Goal: Task Accomplishment & Management: Submit feedback/report problem

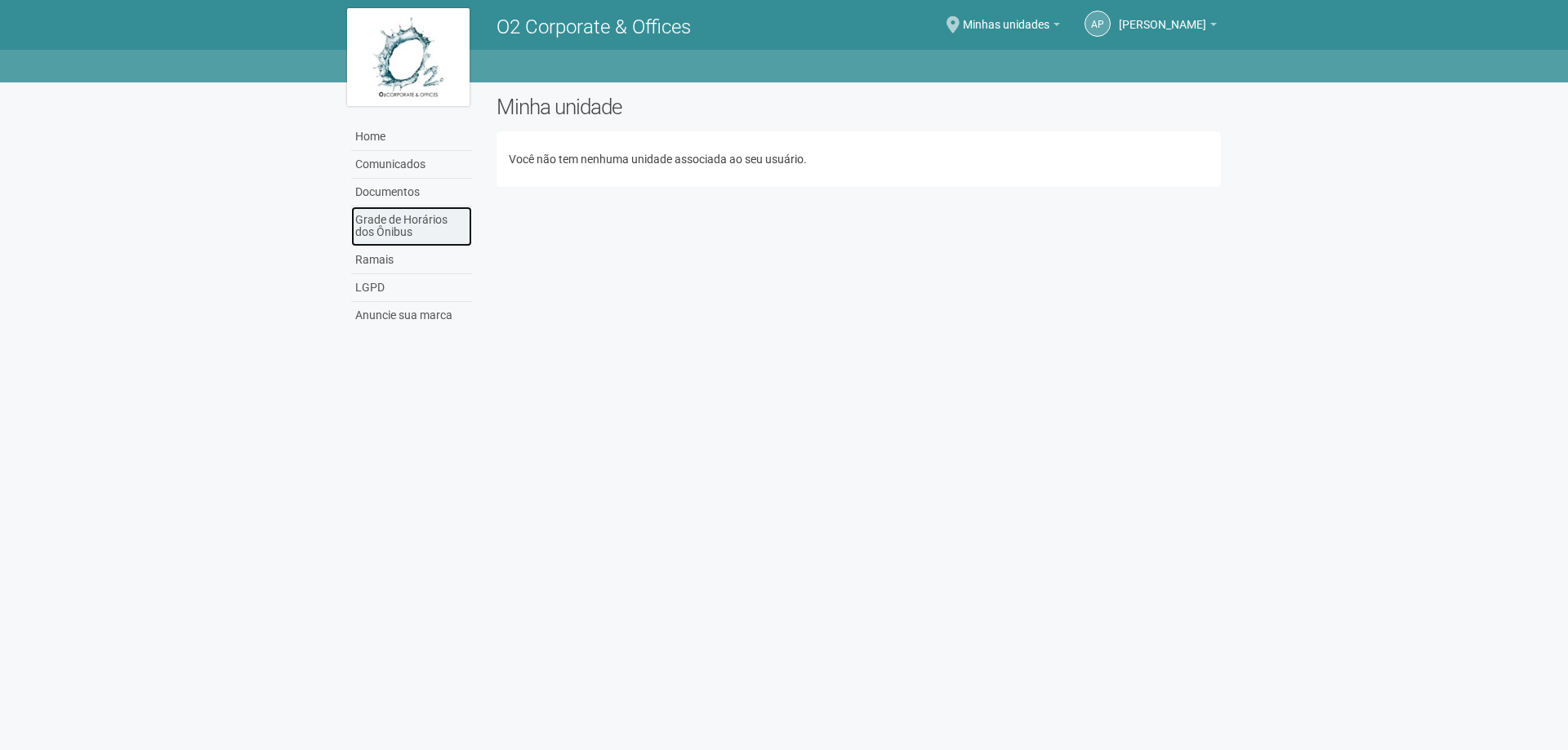
click at [434, 211] on link "Grade de Horários dos Ônibus" at bounding box center [411, 227] width 121 height 40
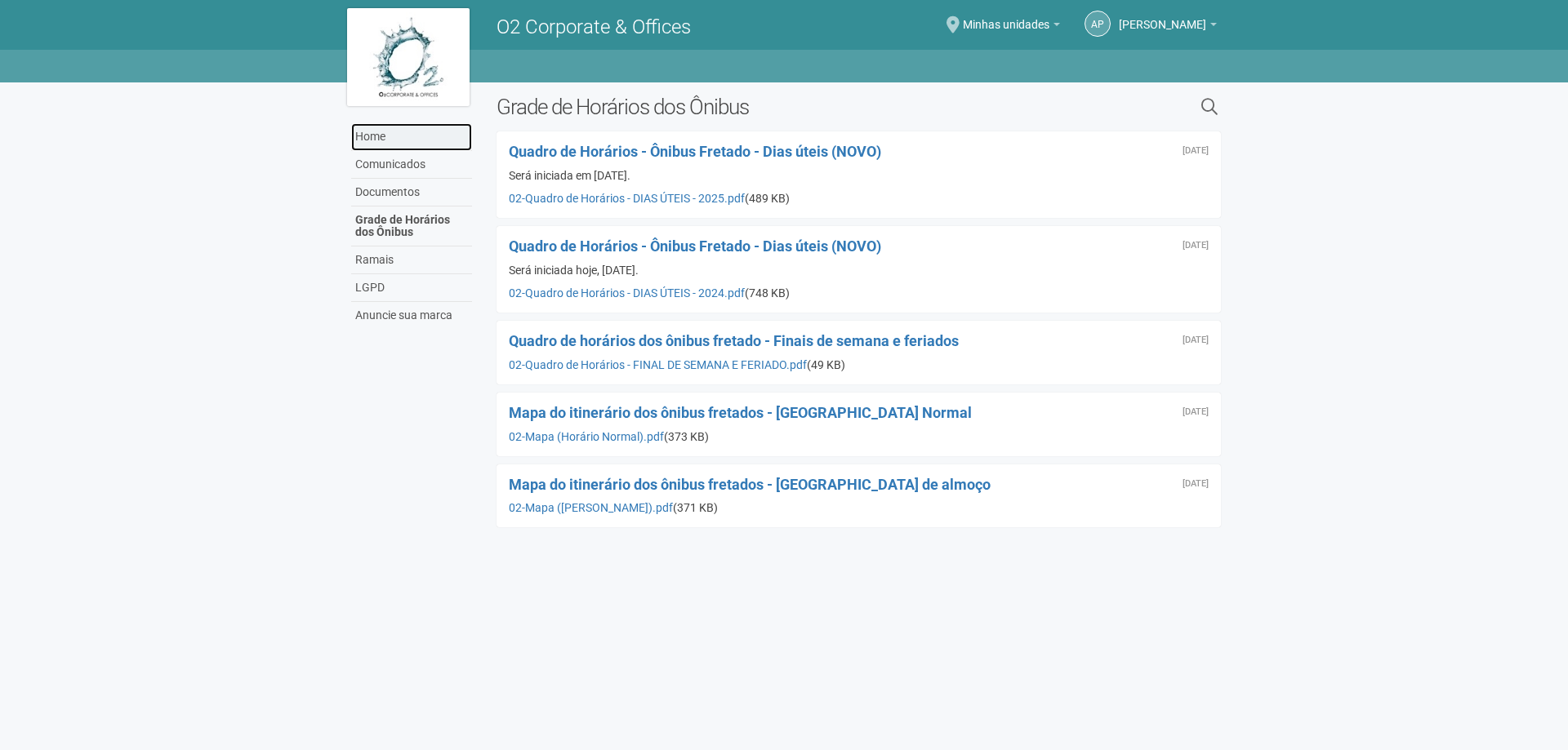
click at [379, 138] on link "Home" at bounding box center [411, 137] width 121 height 28
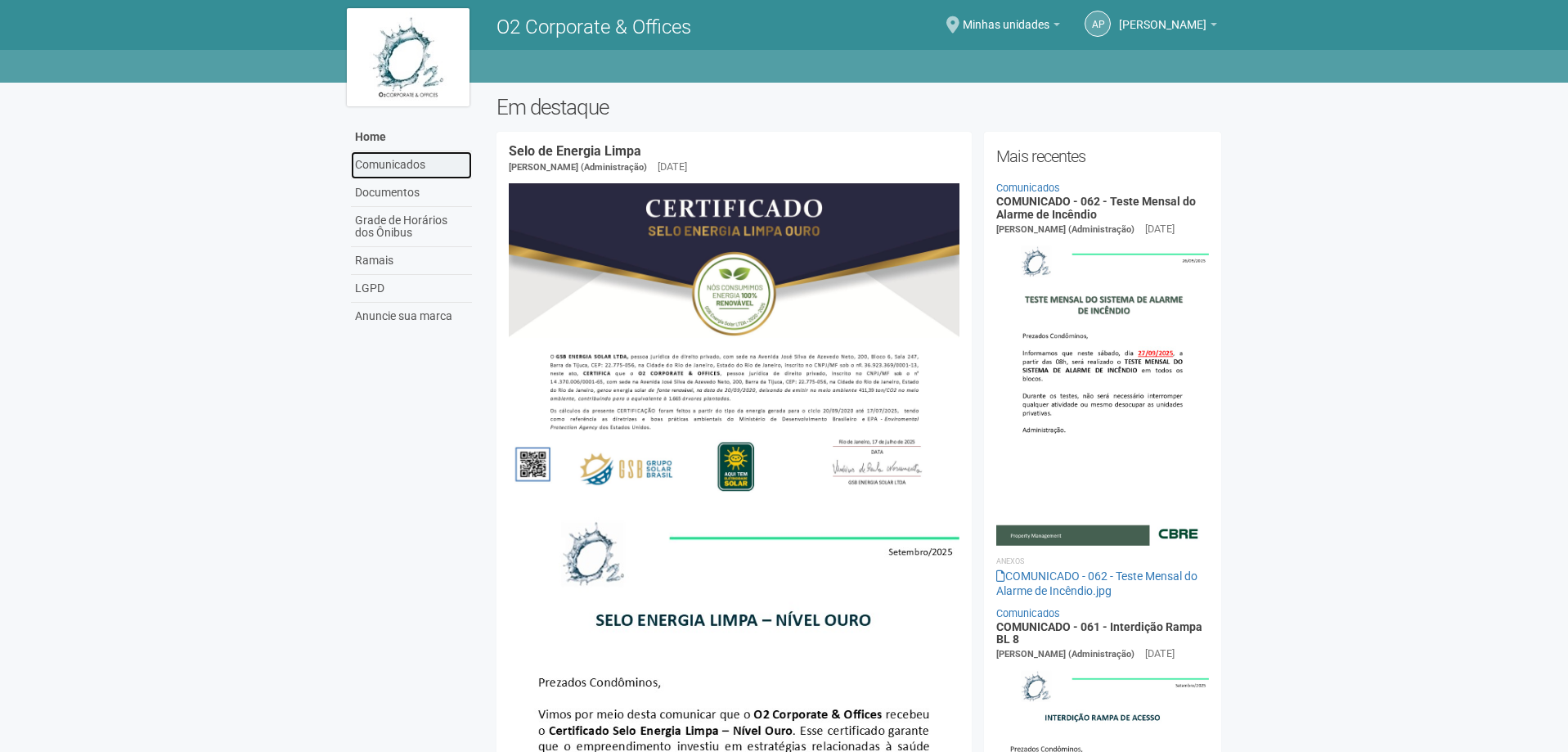
click at [412, 159] on link "Comunicados" at bounding box center [411, 165] width 121 height 28
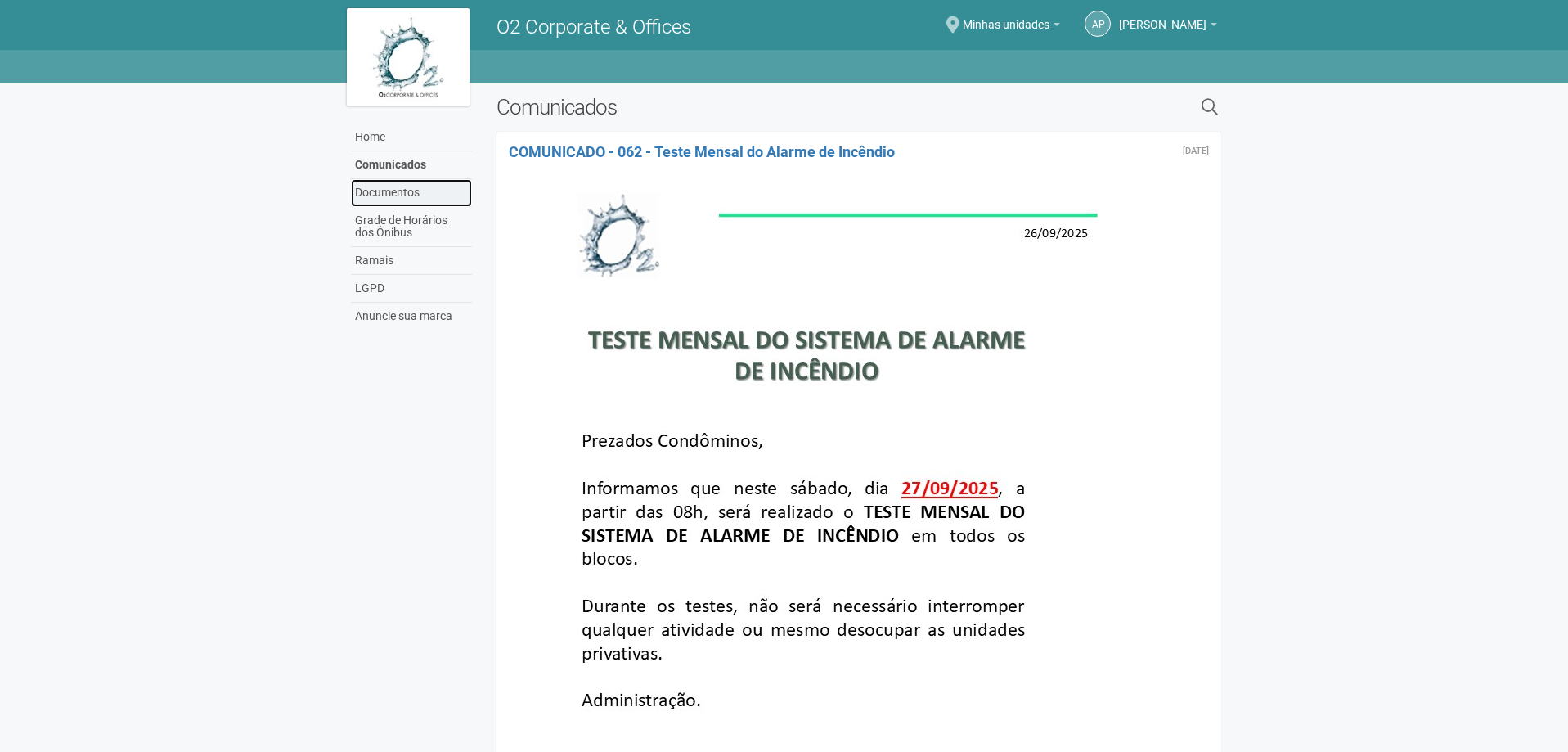
click at [351, 182] on link "Documentos" at bounding box center [411, 192] width 121 height 28
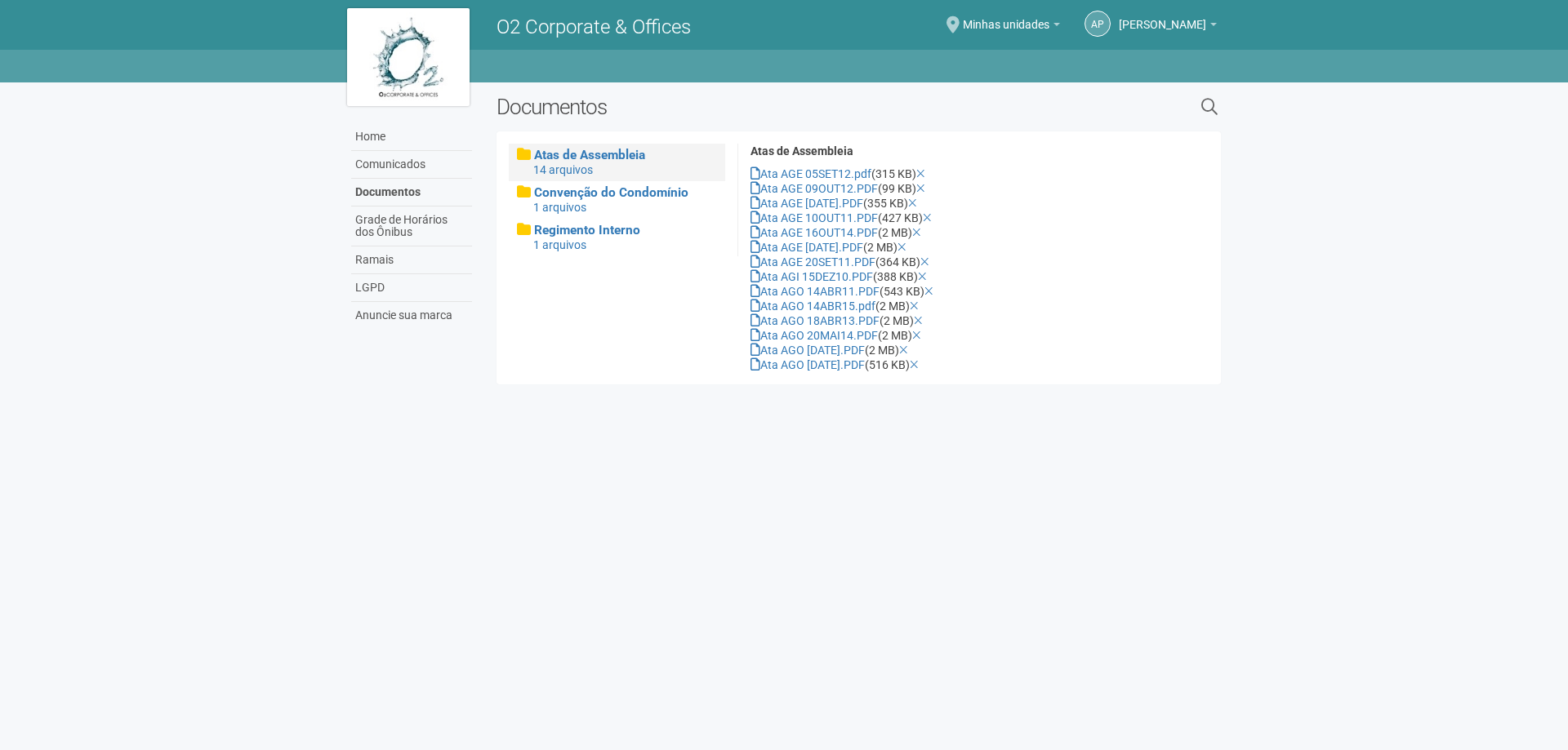
click at [1185, 34] on div "AP [PERSON_NAME] [PERSON_NAME] [PERSON_NAME][EMAIL_ADDRESS][DOMAIN_NAME] Meu pe…" at bounding box center [1138, 27] width 157 height 47
click at [1208, 23] on link "[PERSON_NAME]" at bounding box center [1167, 27] width 98 height 13
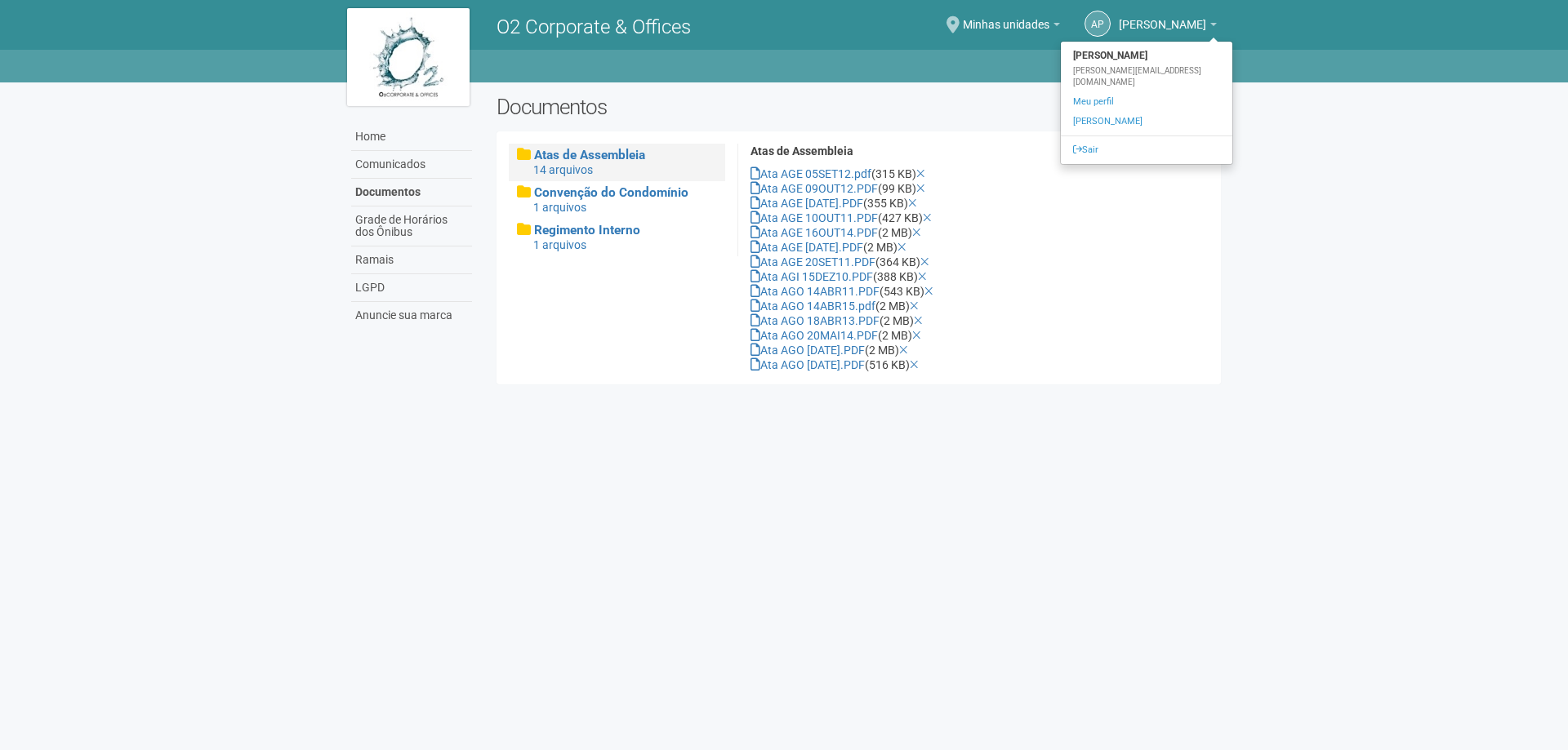
click at [371, 42] on img at bounding box center [407, 57] width 123 height 98
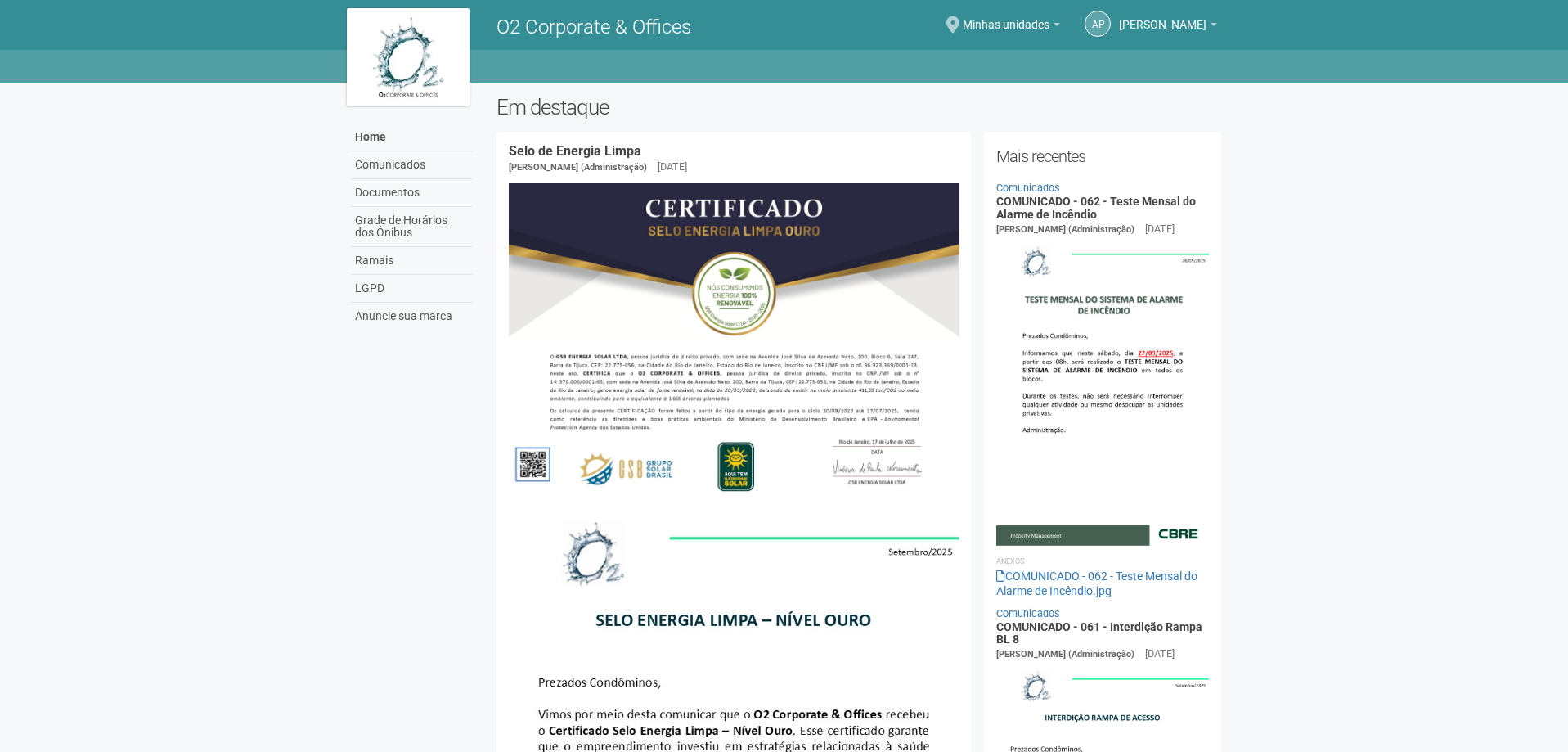
click at [1514, 278] on body "Aguarde... O2 Corporate & Offices AP Ana Paula Ana Paula paula.almeida@avizz.co…" at bounding box center [784, 376] width 1568 height 752
click at [364, 210] on link "Grade de Horários dos Ônibus" at bounding box center [411, 228] width 121 height 40
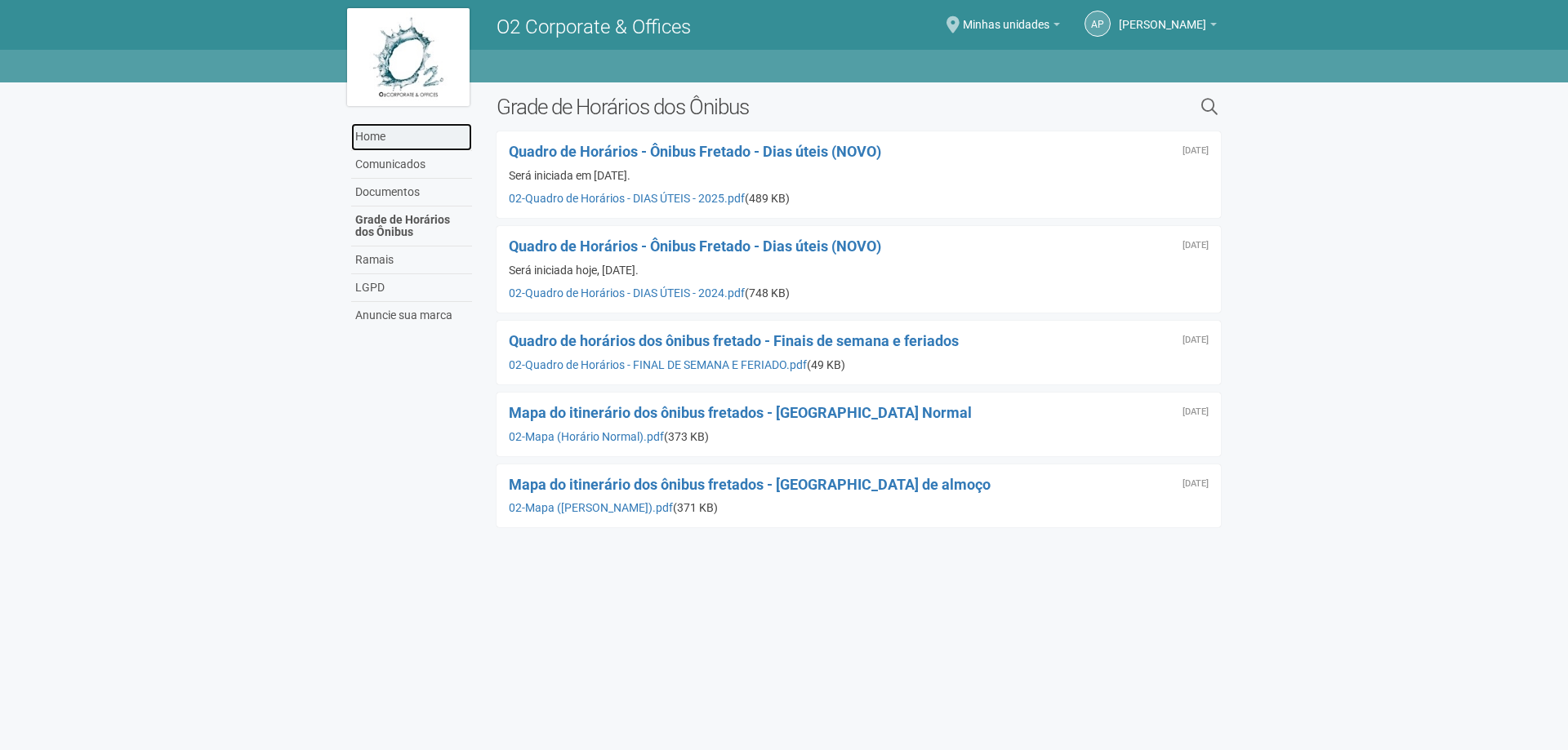
click at [394, 138] on link "Home" at bounding box center [411, 137] width 121 height 28
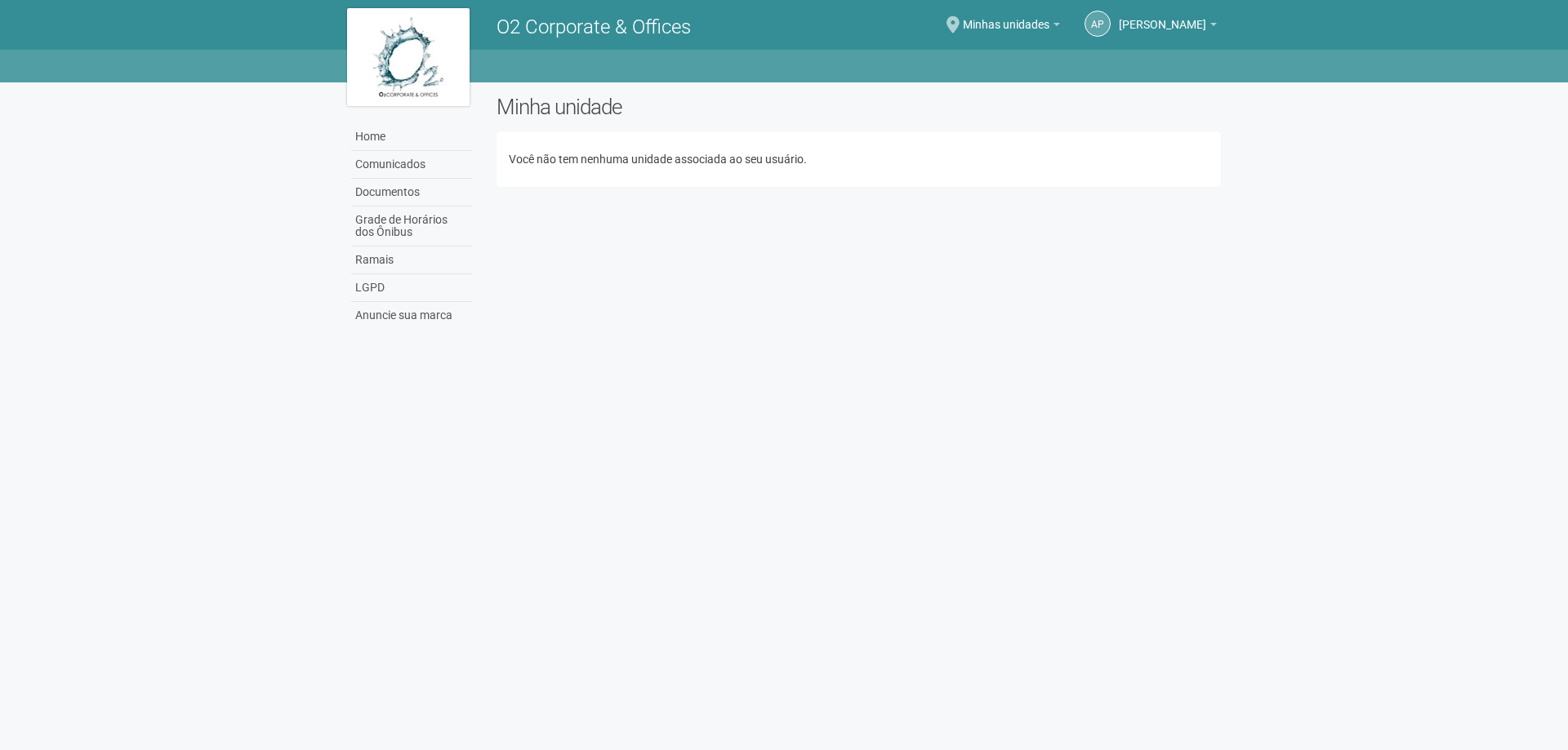
click at [648, 231] on div "Home Comunicados Documentos Grade de Horários dos Ônibus Ramais LGPD Anuncie su…" at bounding box center [784, 210] width 898 height 254
click at [358, 132] on link "Home" at bounding box center [411, 137] width 121 height 28
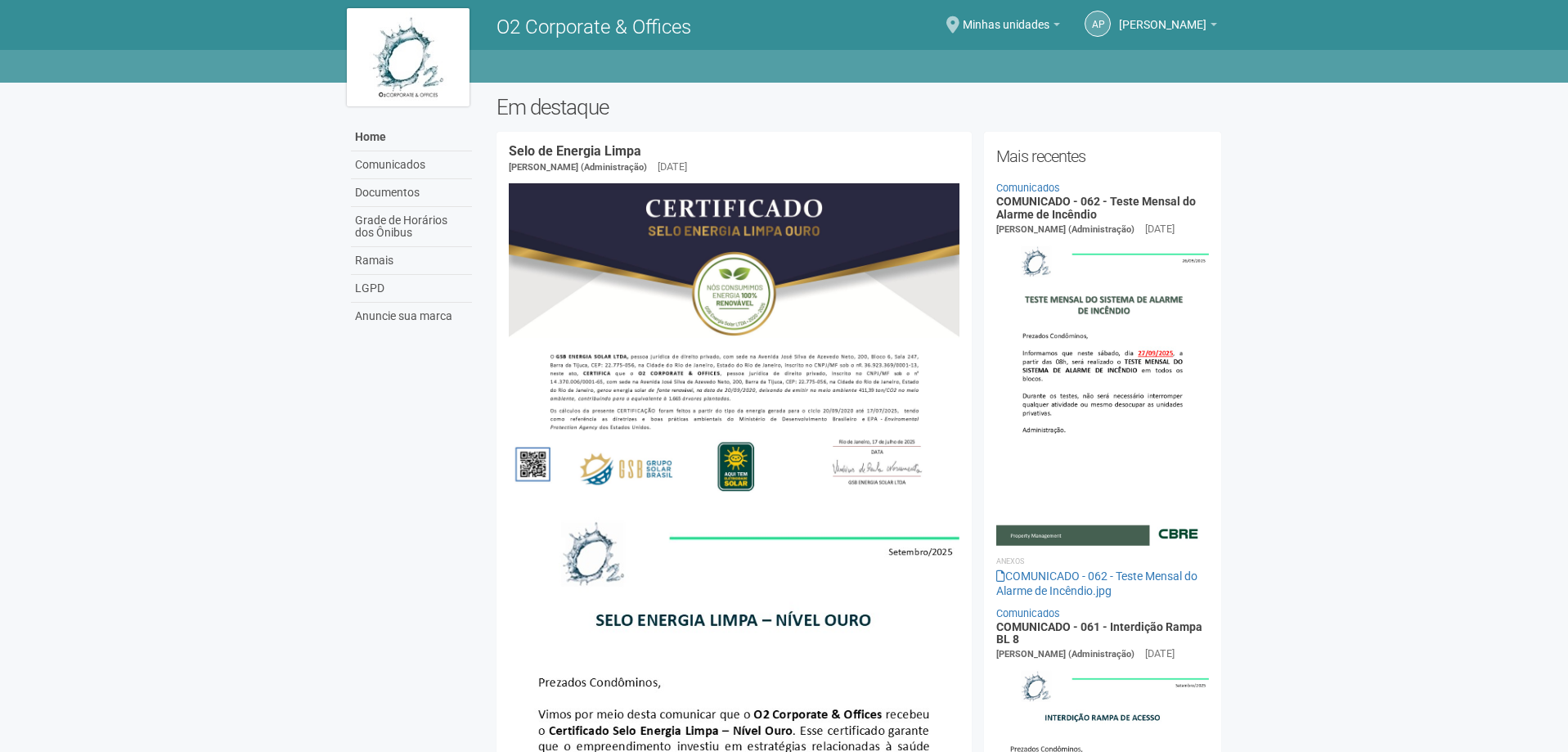
click at [248, 506] on body "Aguarde... O2 Corporate & Offices AP Ana Paula Ana Paula paula.almeida@avizz.co…" at bounding box center [784, 376] width 1568 height 752
click at [382, 143] on link "Home" at bounding box center [411, 137] width 121 height 28
click at [1049, 24] on span "Minhas unidades" at bounding box center [1006, 17] width 87 height 29
click at [1219, 20] on div "AP [PERSON_NAME] [PERSON_NAME] [PERSON_NAME][EMAIL_ADDRESS][DOMAIN_NAME] Meu pe…" at bounding box center [1046, 25] width 359 height 45
click at [1210, 25] on link "[PERSON_NAME] [PERSON_NAME]" at bounding box center [1167, 27] width 98 height 13
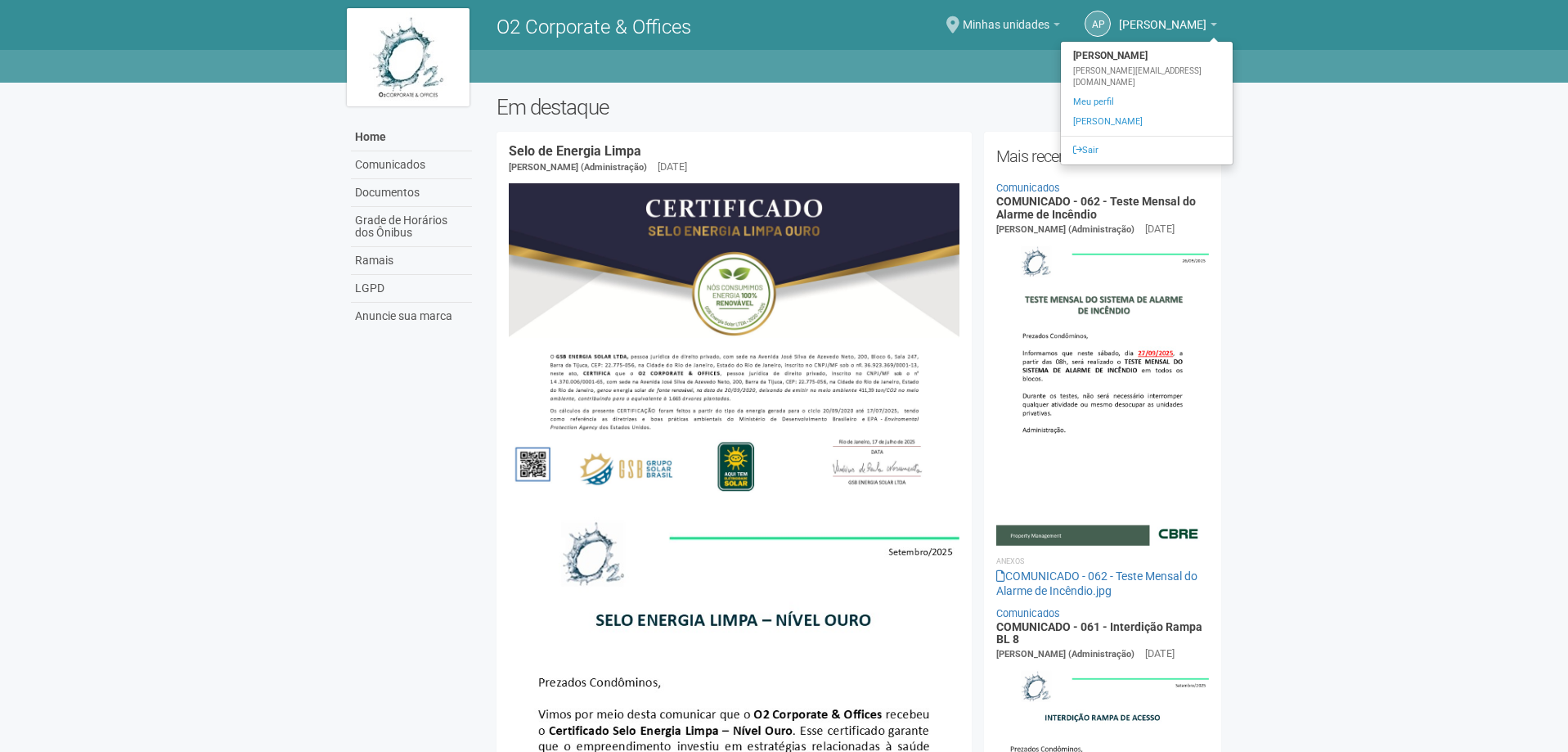
click at [1044, 27] on span "Minhas unidades" at bounding box center [1006, 17] width 87 height 29
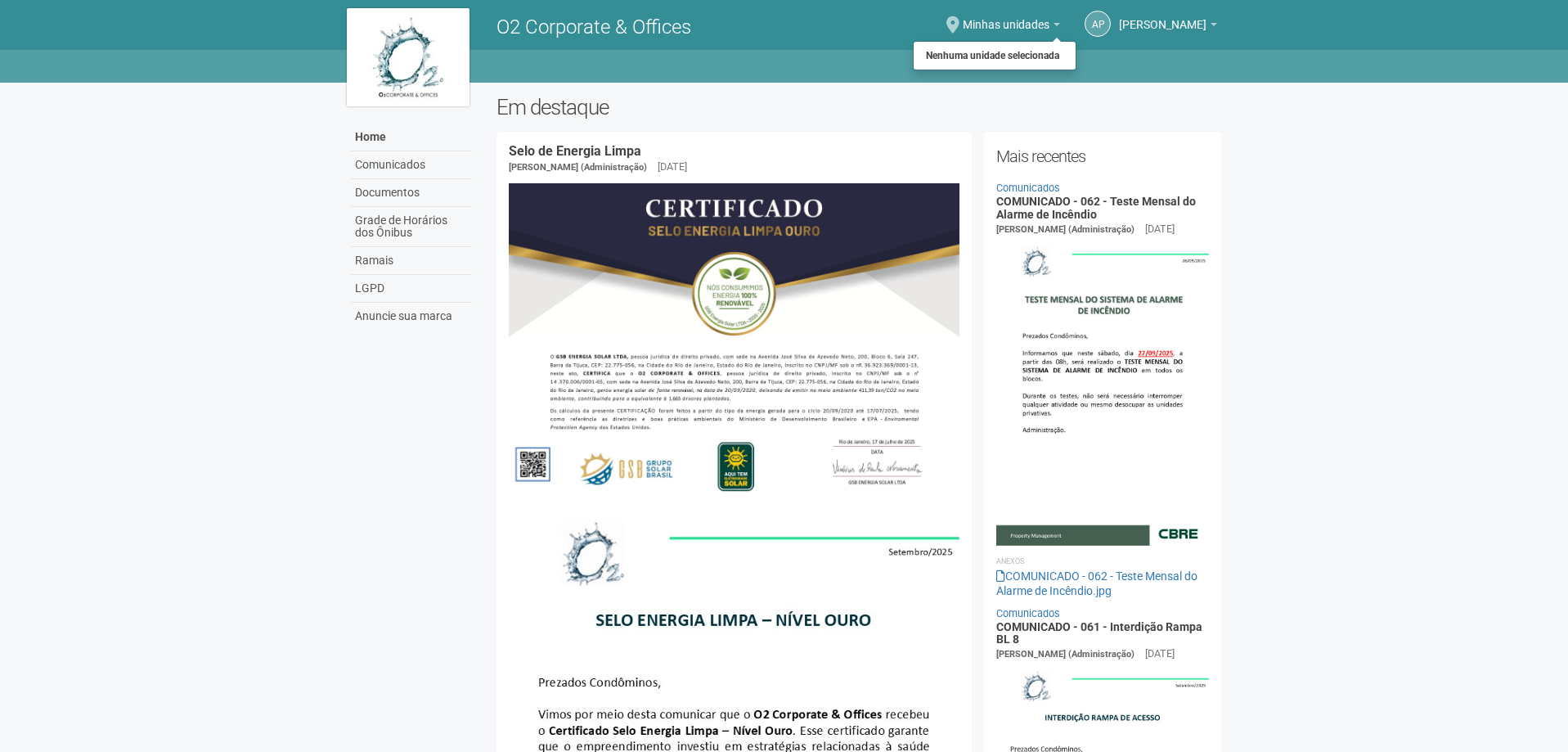
click at [280, 248] on body "Aguarde... O2 Corporate & Offices AP Ana Paula Ana Paula paula.almeida@avizz.co…" at bounding box center [784, 376] width 1568 height 752
click at [355, 192] on link "Documentos" at bounding box center [411, 192] width 121 height 28
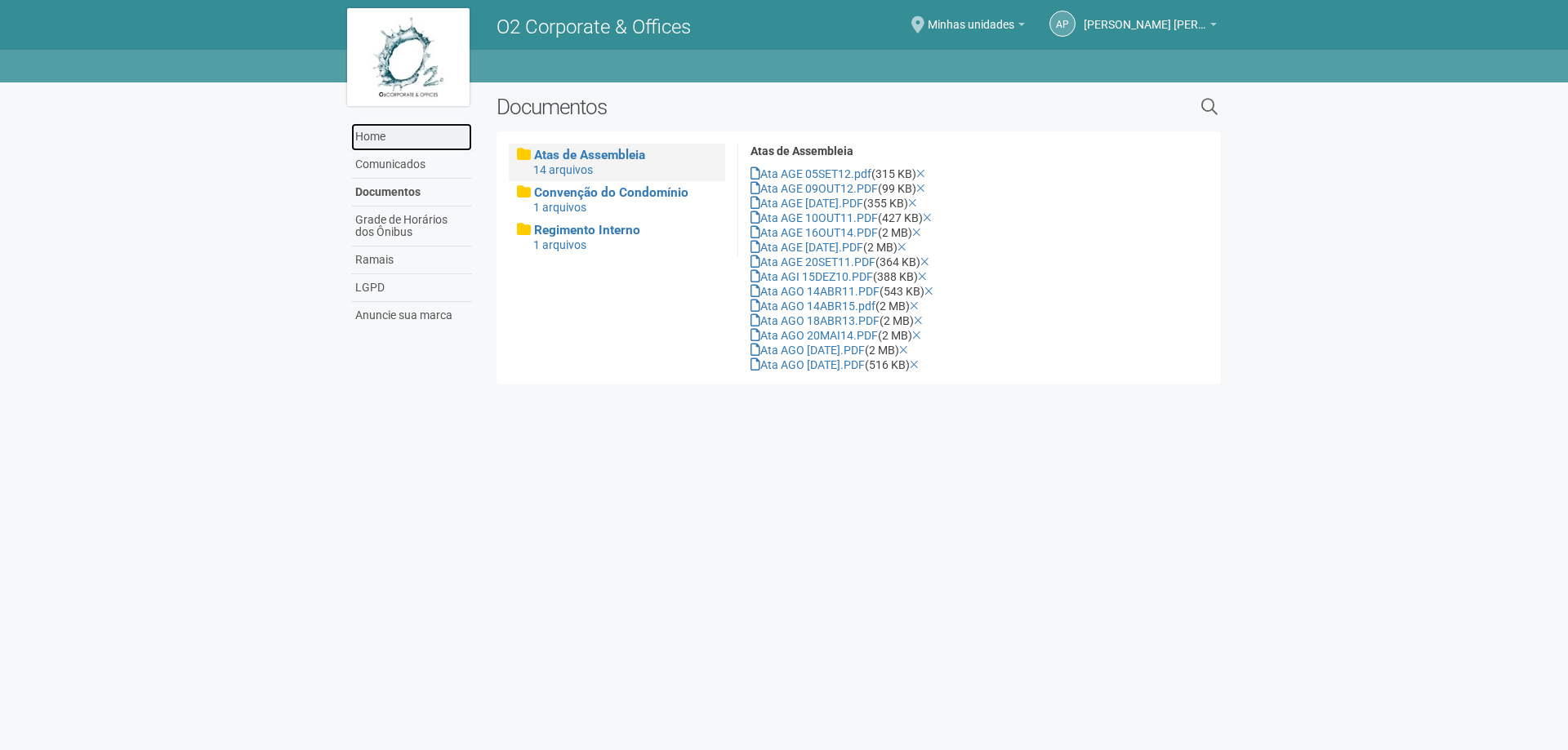
click at [439, 136] on link "Home" at bounding box center [411, 137] width 121 height 28
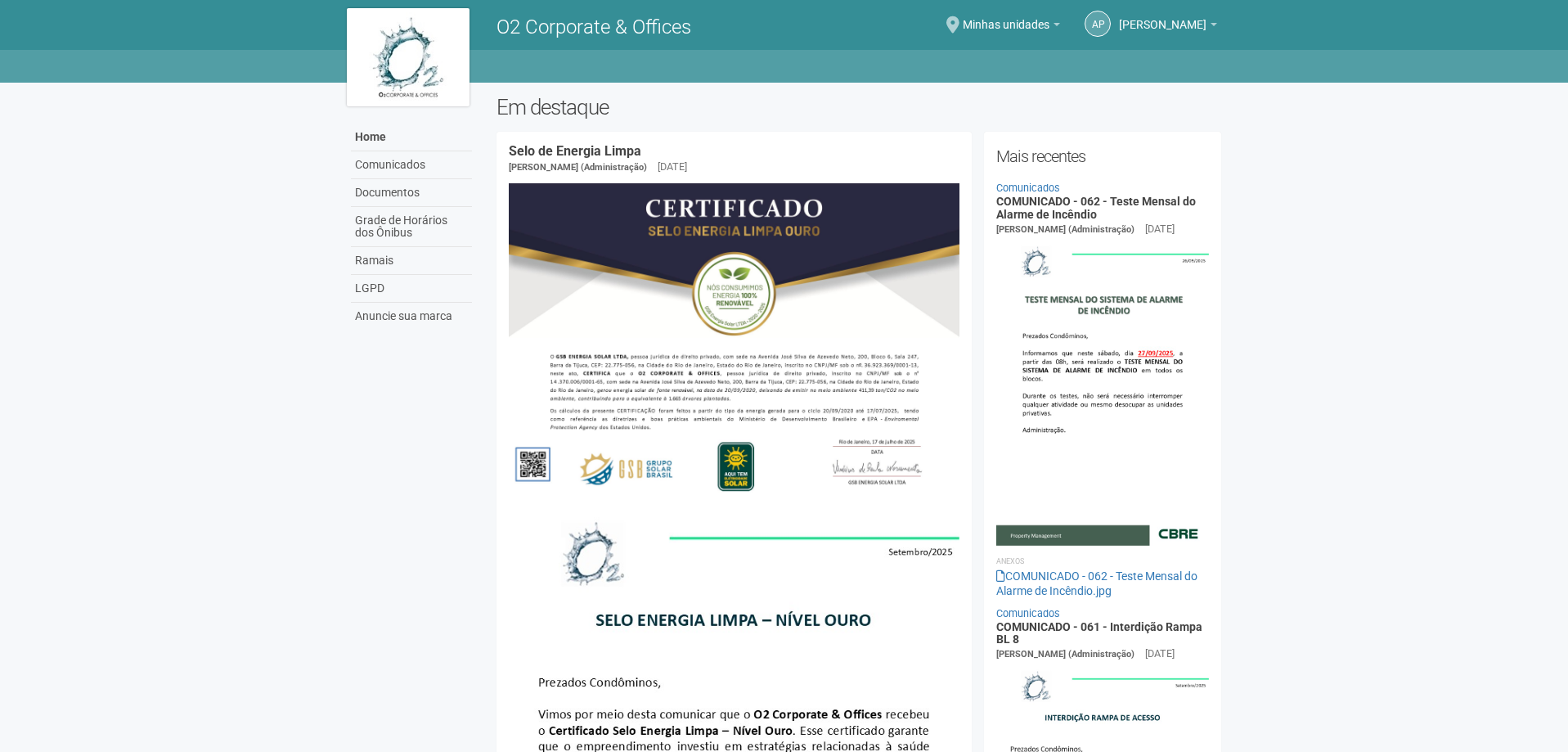
click at [180, 478] on body "Aguarde... O2 Corporate & Offices AP Ana Paula Ana Paula paula.almeida@avizz.co…" at bounding box center [784, 376] width 1568 height 752
click at [1016, 78] on div "Home Home Comunicados Documentos Grade de Horários dos Ônibus Ramais LGPD Anunc…" at bounding box center [784, 66] width 1568 height 32
click at [1049, 25] on span "6/407" at bounding box center [1033, 17] width 31 height 29
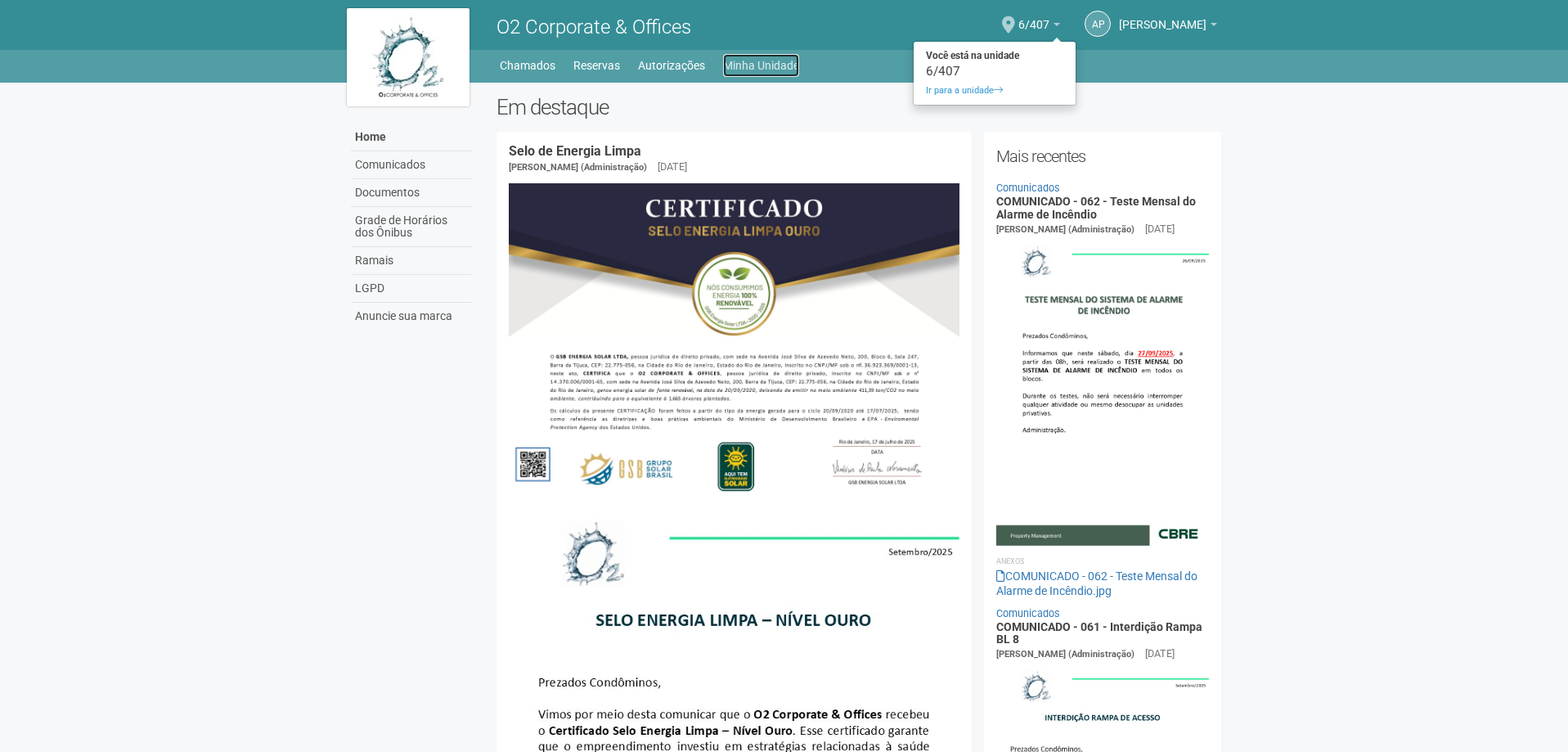
click at [774, 55] on link "Minha Unidade" at bounding box center [761, 66] width 76 height 23
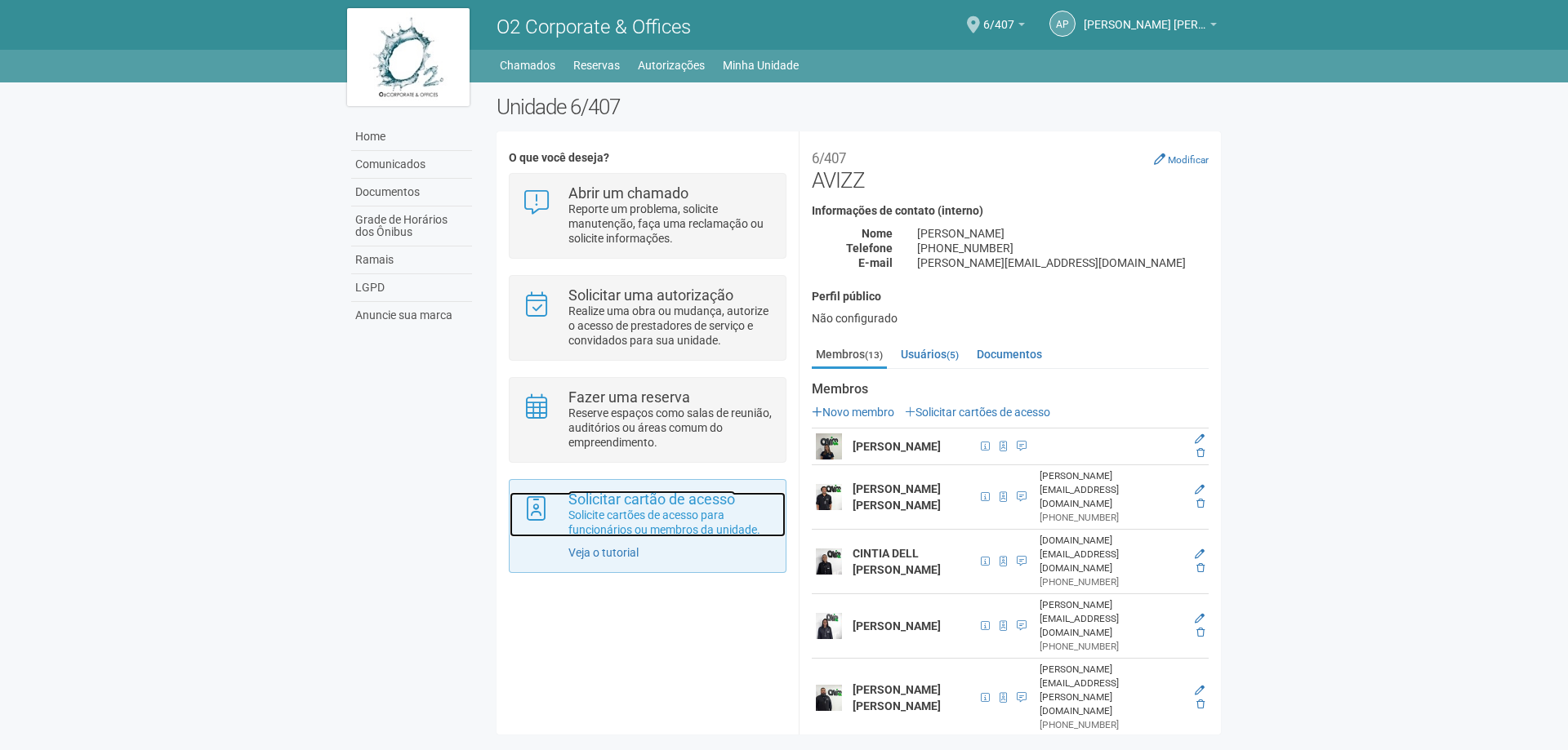
click at [697, 526] on p "Solicite cartões de acesso para funcionários ou membros da unidade." at bounding box center [671, 522] width 205 height 29
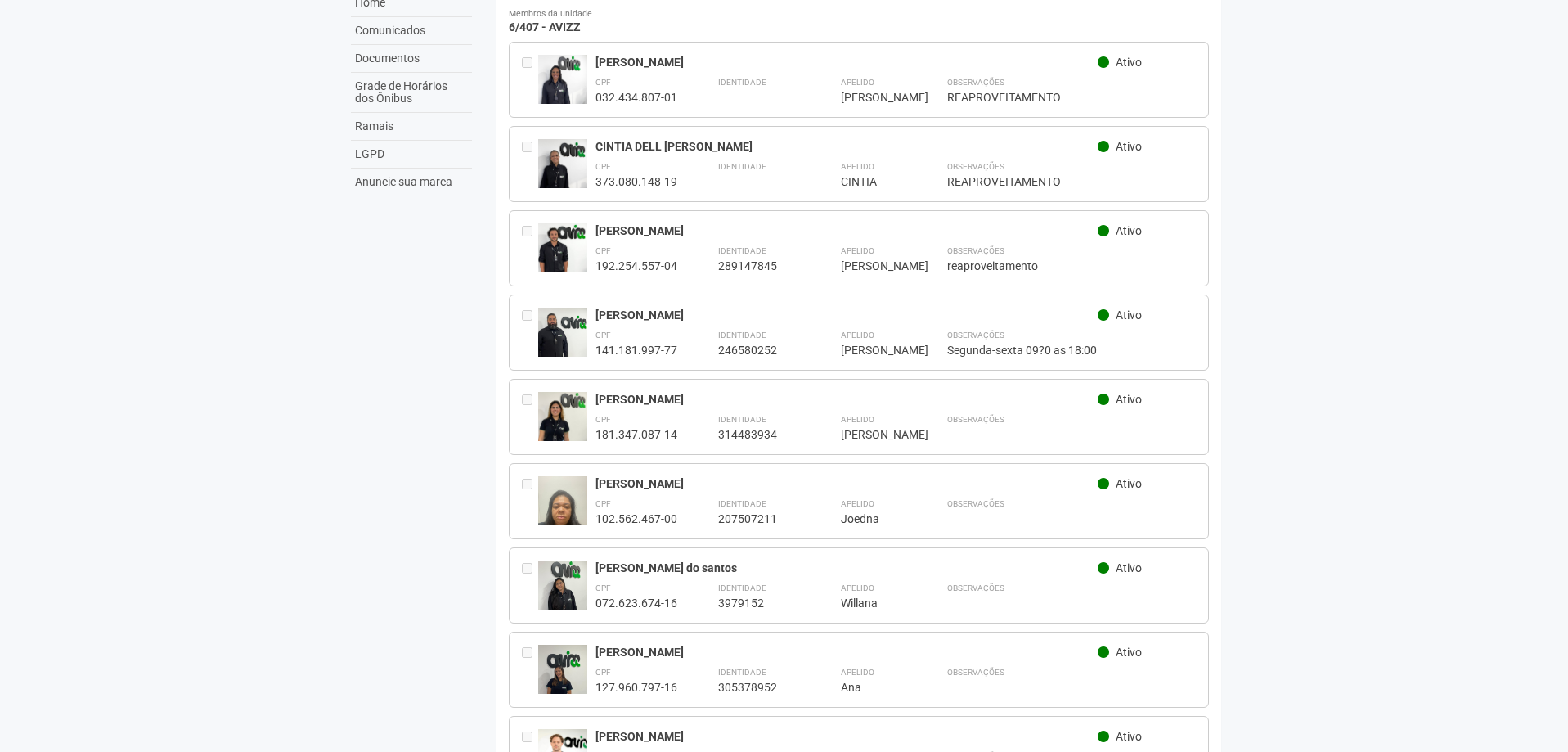
scroll to position [164, 0]
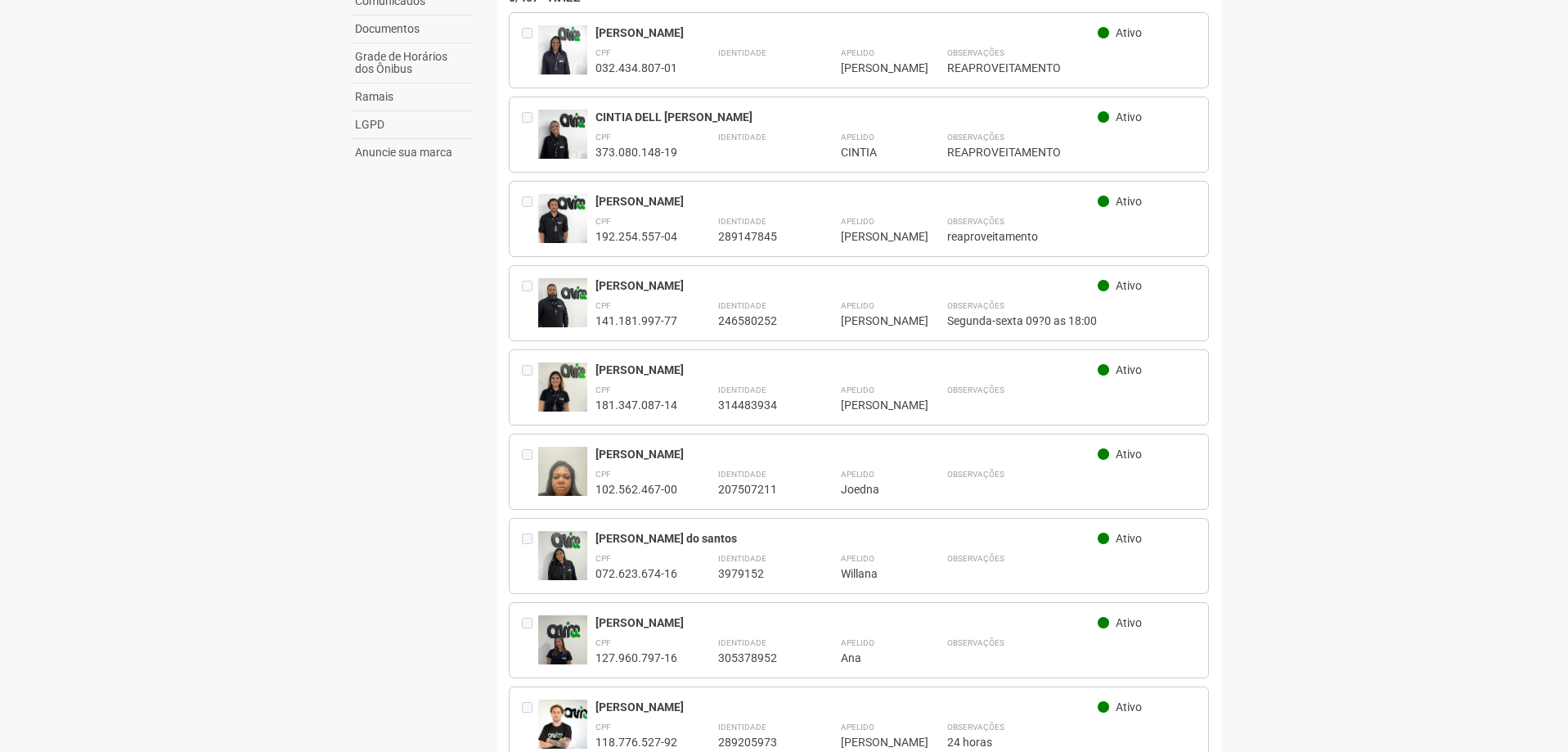
click at [148, 470] on body "Aguarde... O2 Corporate & Offices AP [PERSON_NAME] [PERSON_NAME] [PERSON_NAME][…" at bounding box center [784, 212] width 1568 height 752
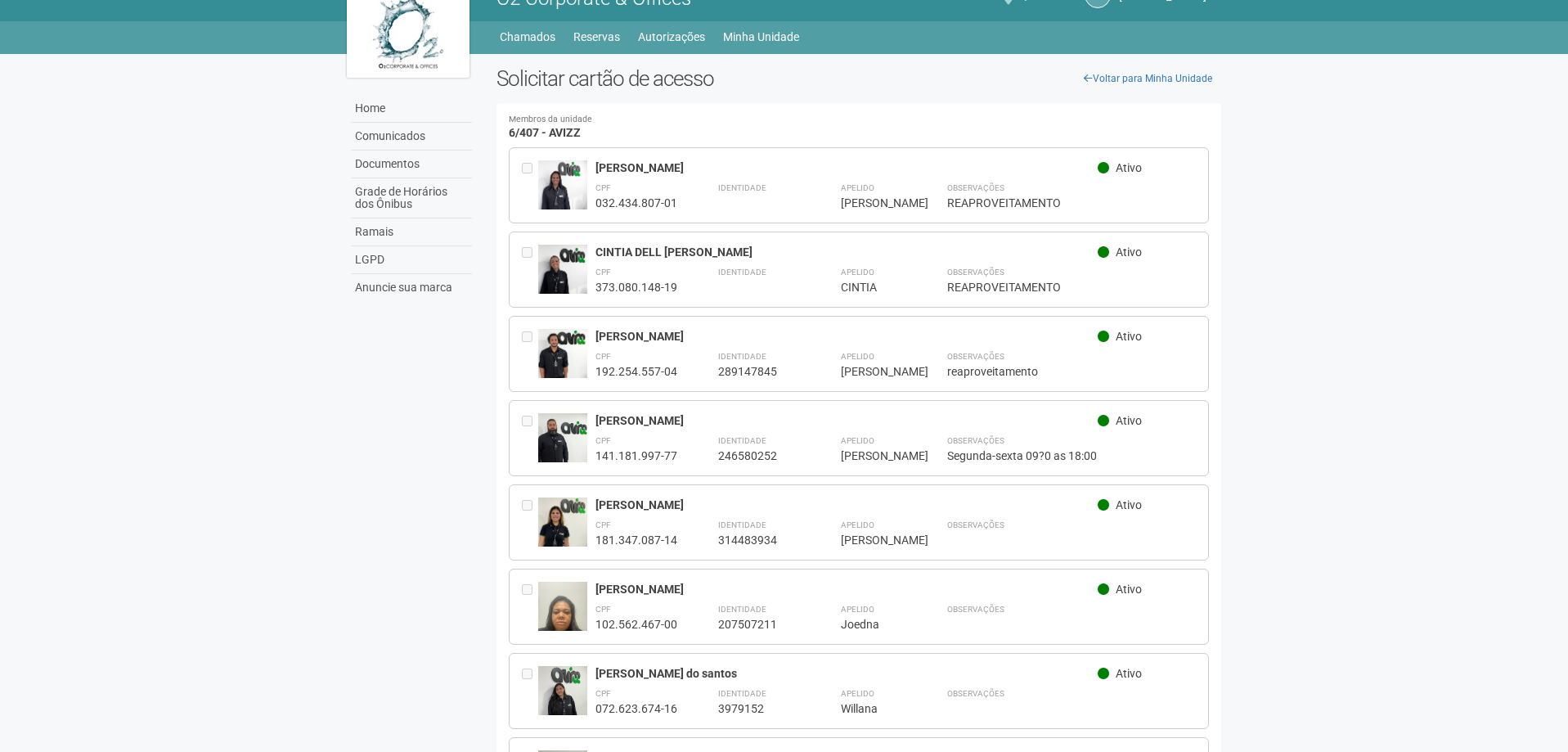
scroll to position [0, 0]
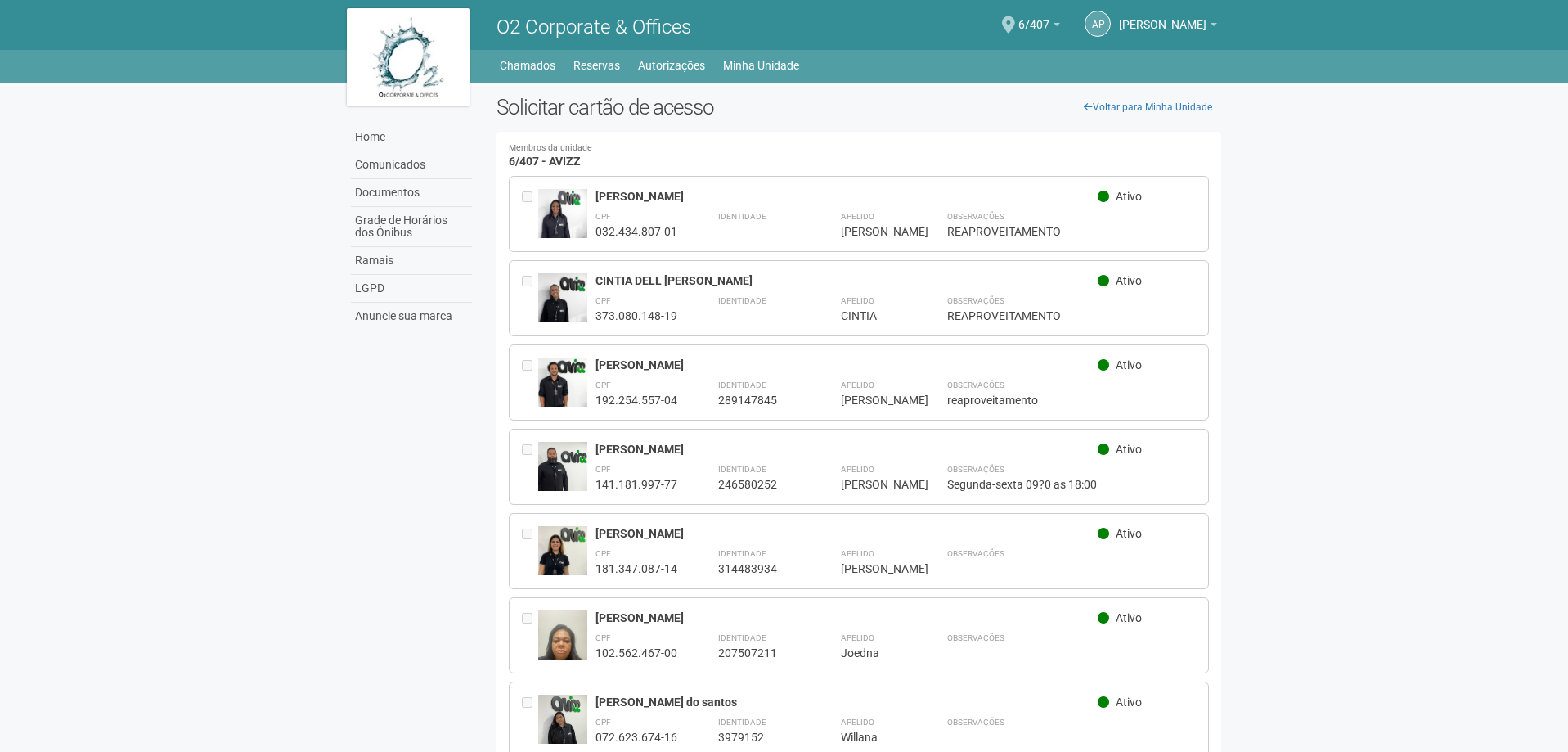
drag, startPoint x: 564, startPoint y: 109, endPoint x: 566, endPoint y: 129, distance: 20.1
click at [567, 114] on h2 "Solicitar cartão de acesso" at bounding box center [859, 108] width 726 height 25
click at [563, 156] on h4 "Membros da unidade 6/407 - AVIZZ" at bounding box center [859, 155] width 701 height 24
click at [663, 149] on small "Membros da unidade" at bounding box center [859, 148] width 701 height 9
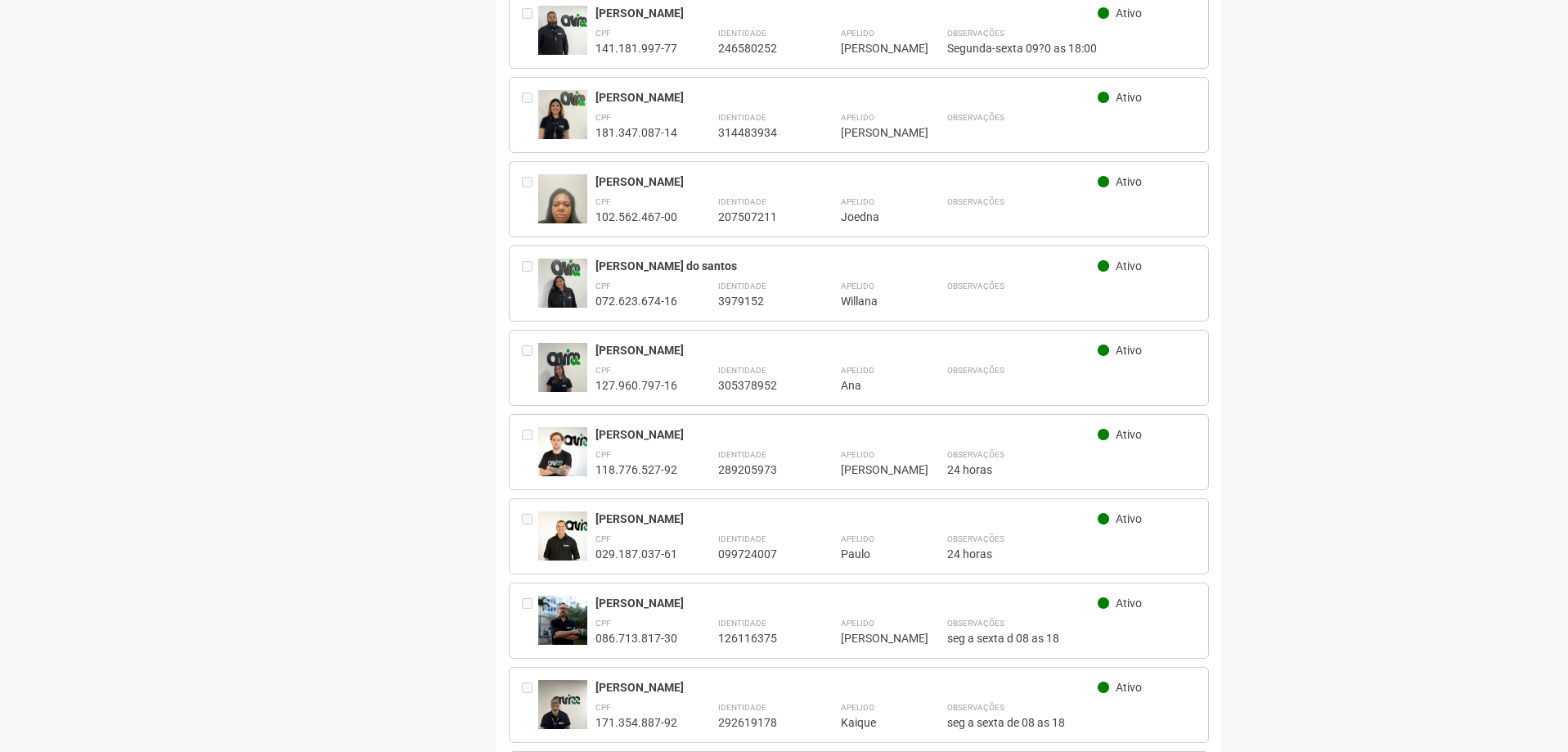
scroll to position [602, 0]
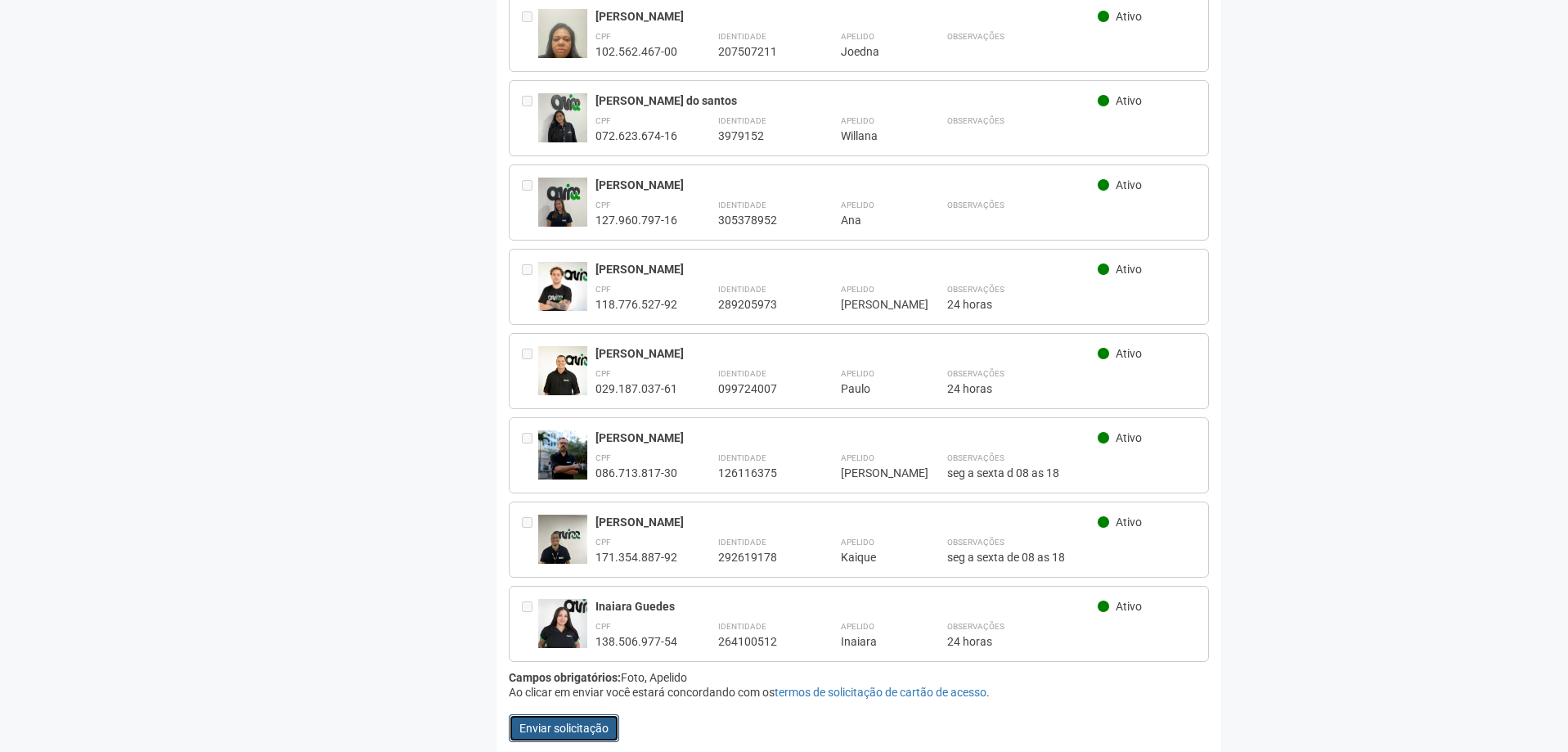
click at [585, 715] on button "Enviar solicitação" at bounding box center [564, 728] width 110 height 28
click at [580, 722] on button "Enviar solicitação" at bounding box center [564, 728] width 110 height 28
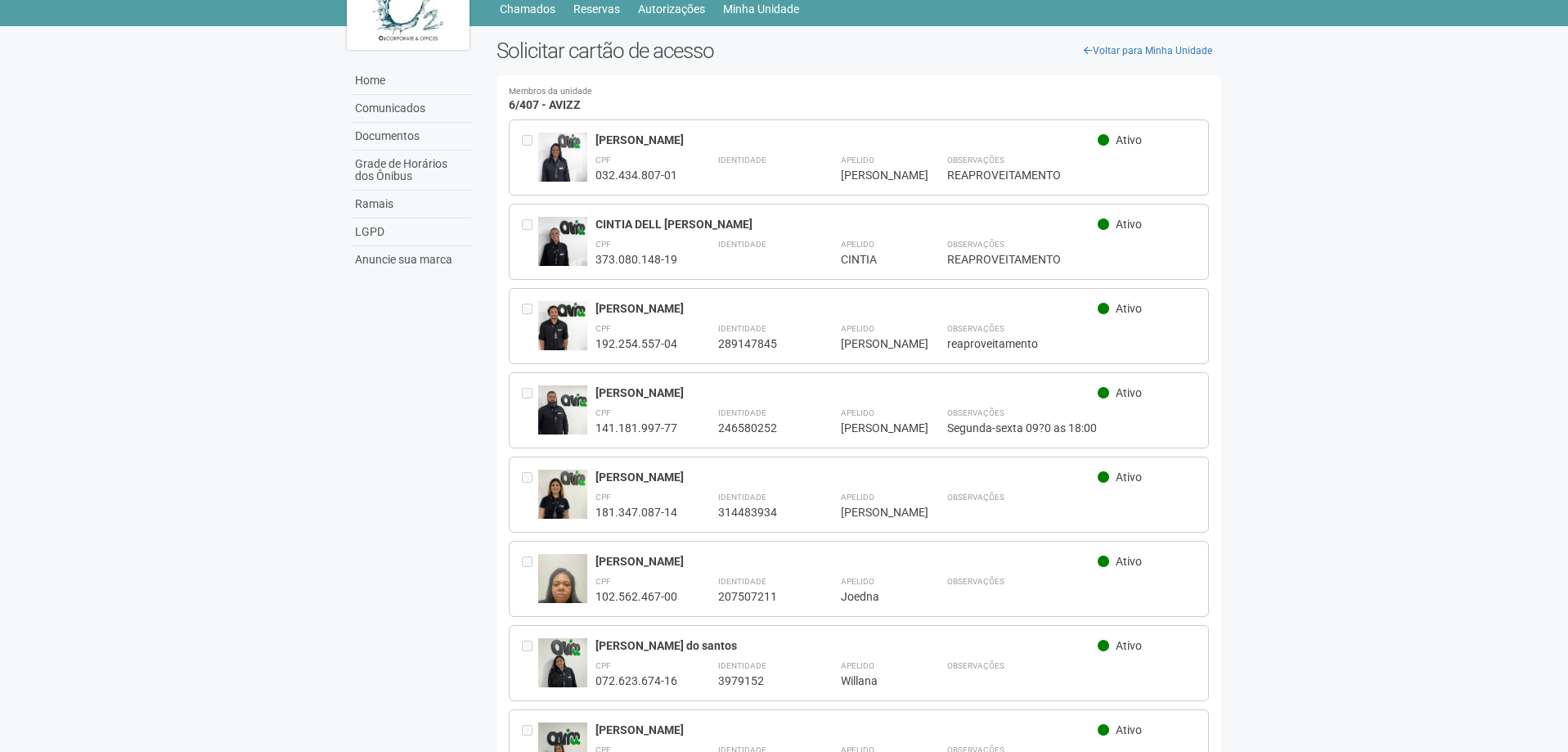
scroll to position [0, 0]
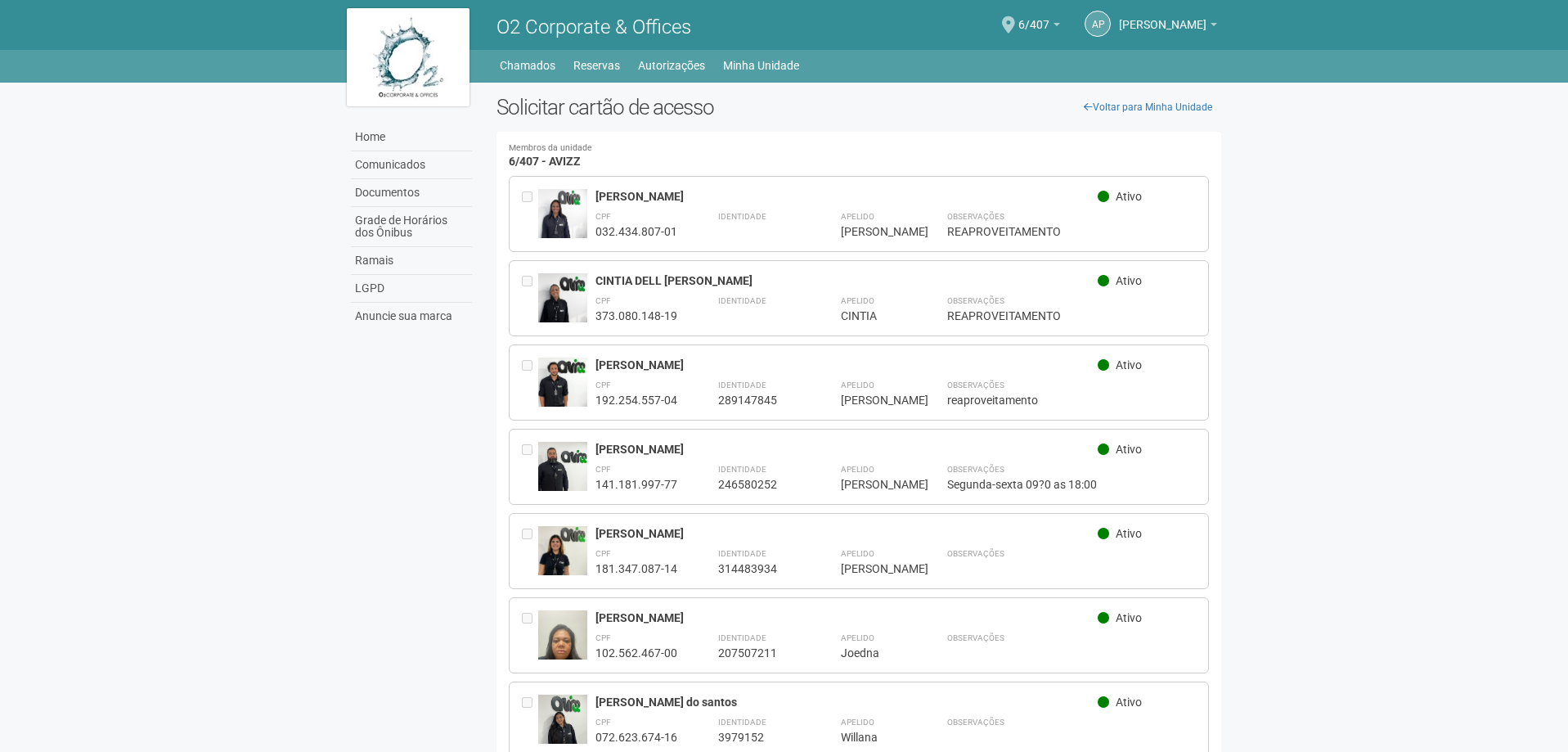
click at [1459, 212] on body "Aguarde... O2 Corporate & Offices AP Ana Paula Ana Paula paula.almeida@avizz.co…" at bounding box center [784, 376] width 1568 height 752
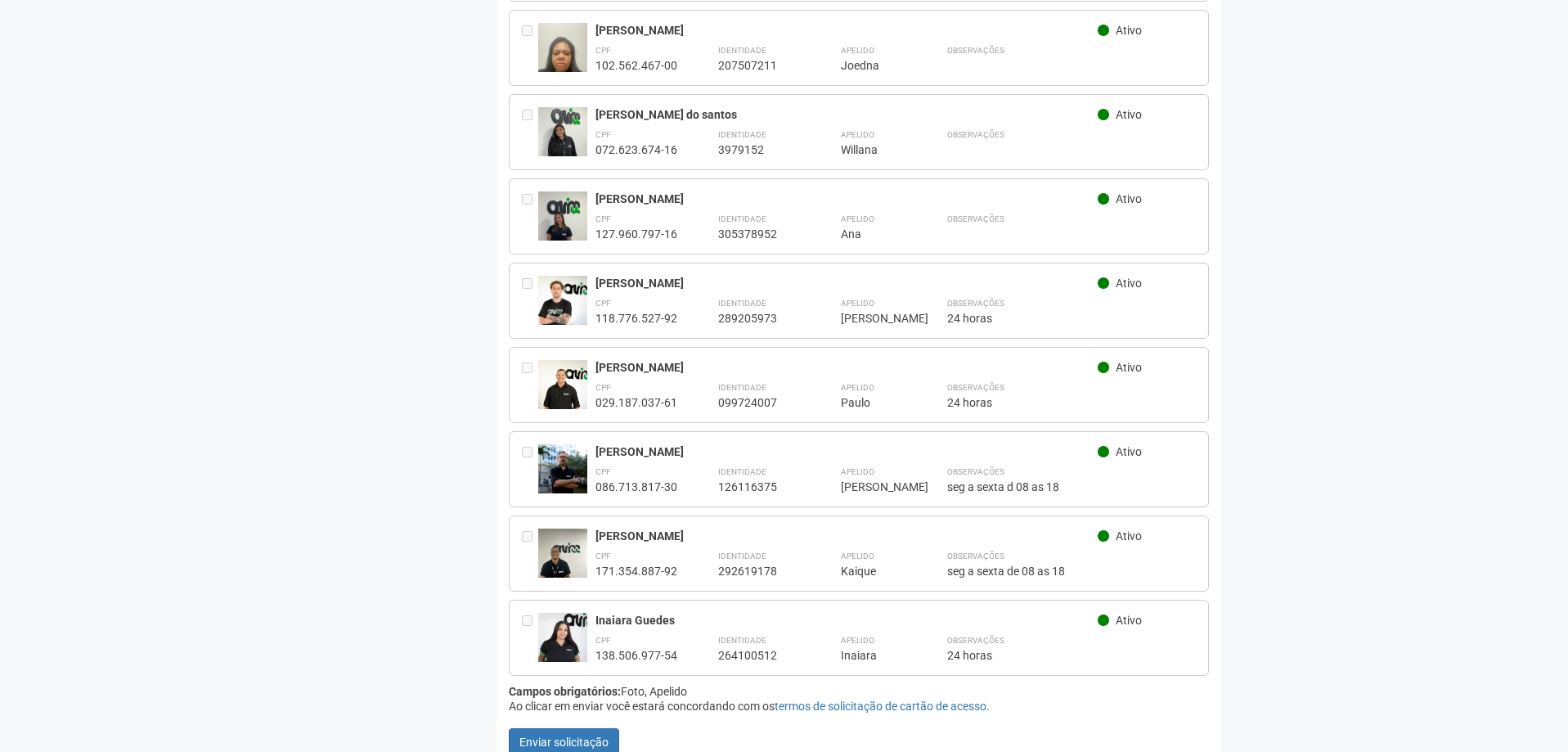
scroll to position [602, 0]
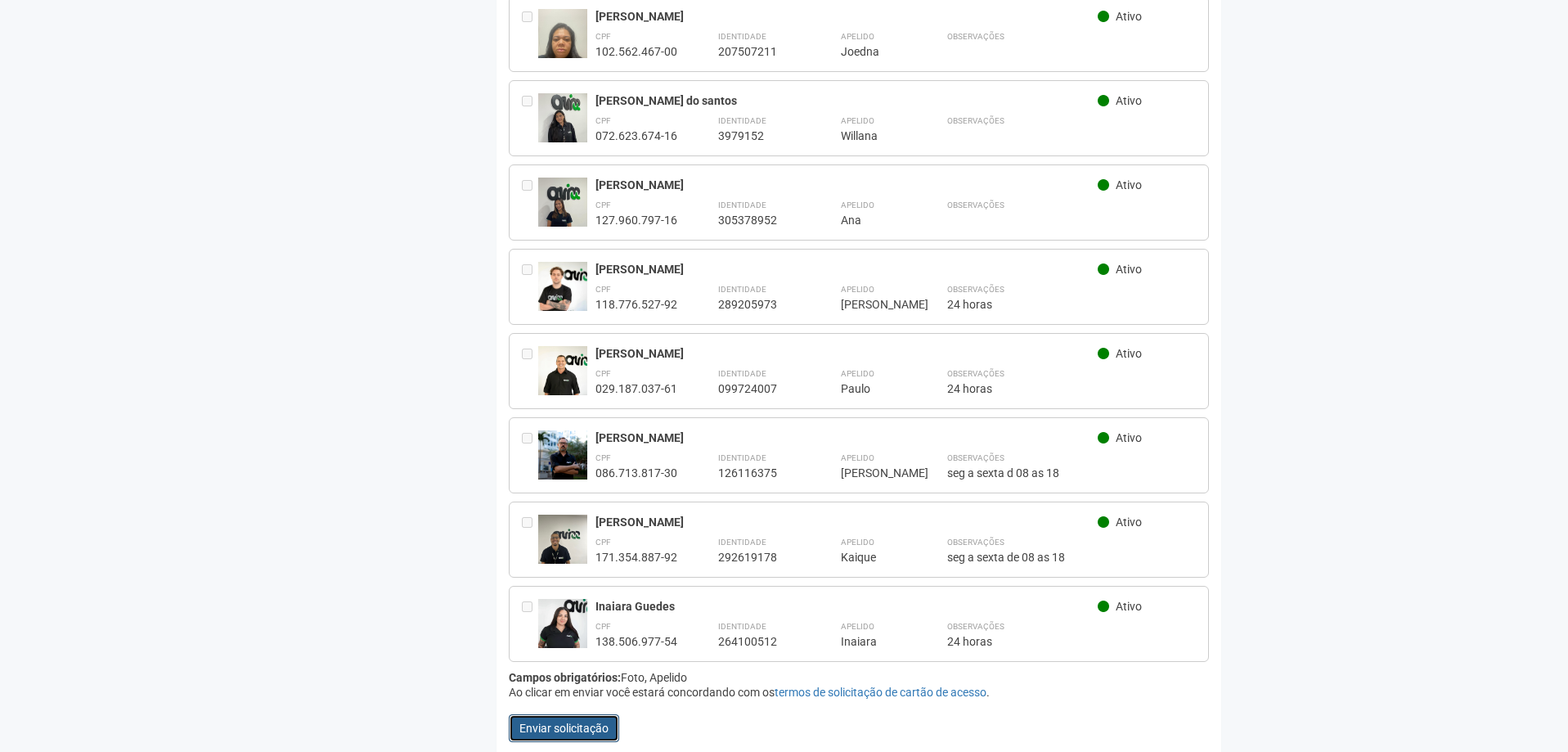
click at [563, 715] on button "Enviar solicitação" at bounding box center [564, 728] width 110 height 28
click at [565, 720] on button "Enviar solicitação" at bounding box center [564, 728] width 110 height 28
click at [789, 685] on link "termos de solicitação de cartão de acesso" at bounding box center [880, 692] width 212 height 13
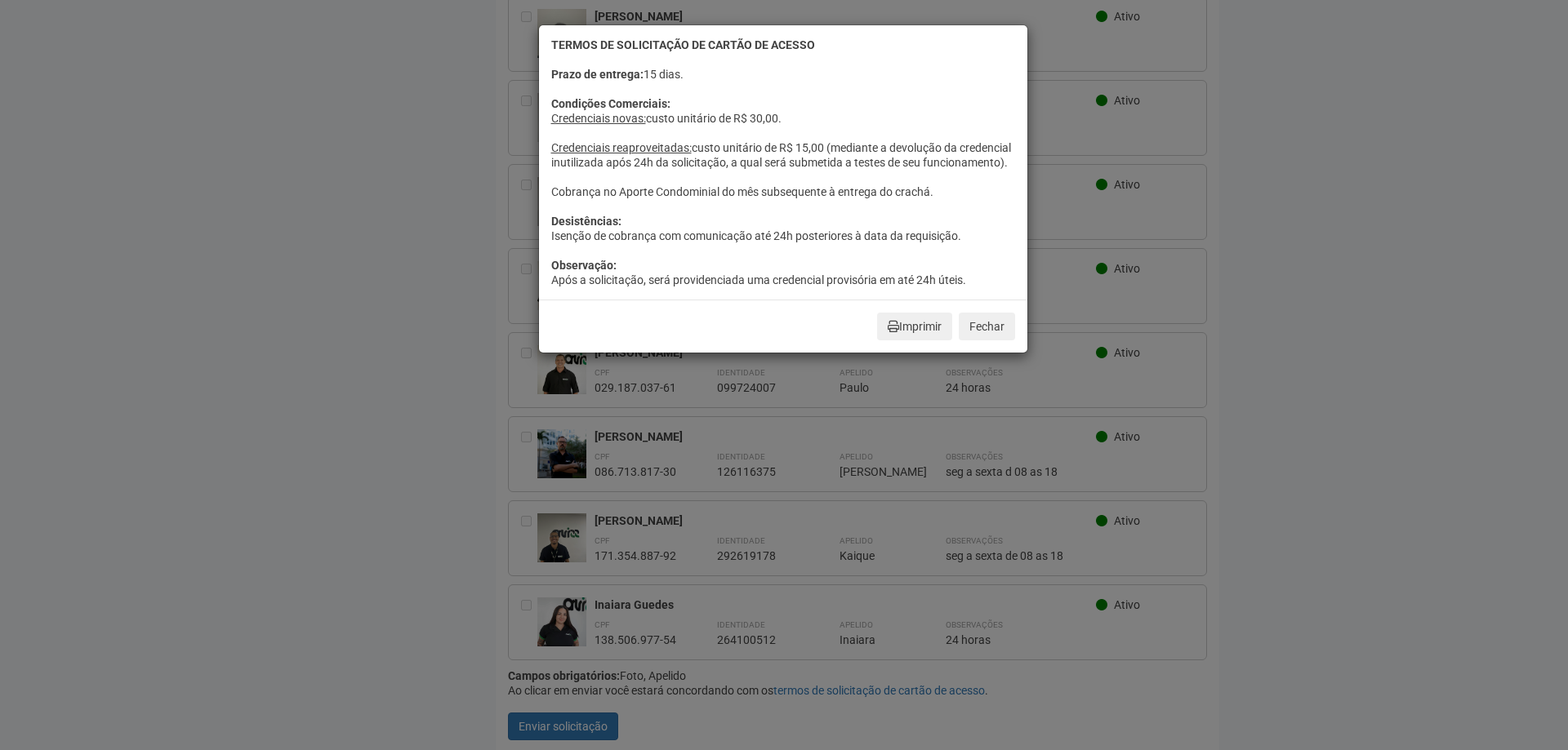
click at [1406, 443] on div "TERMOS DE SOLICITAÇÃO DE CARTÃO DE ACESSO Prazo de entrega: 15 dias. Condições …" at bounding box center [784, 375] width 1568 height 750
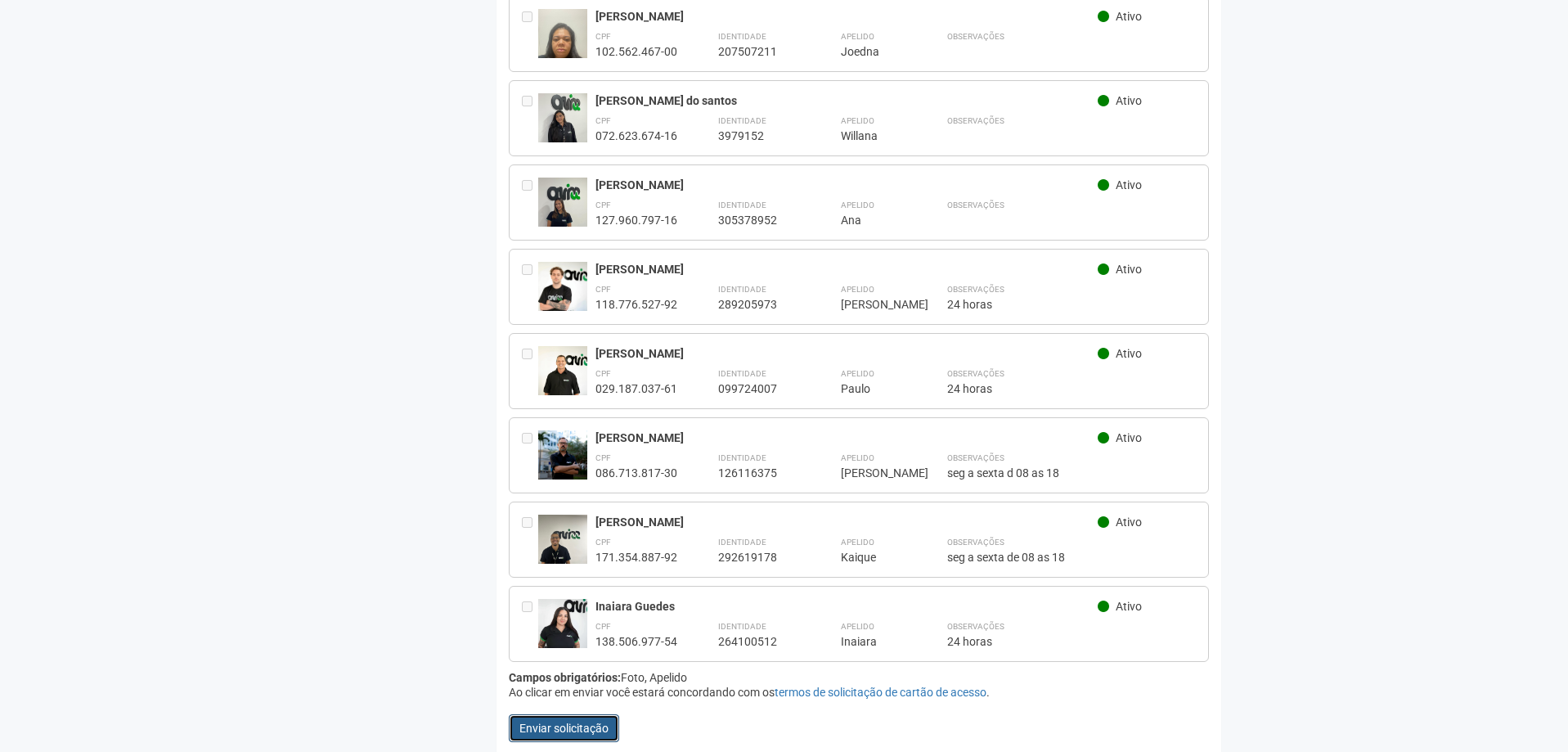
click at [588, 715] on button "Enviar solicitação" at bounding box center [564, 728] width 110 height 28
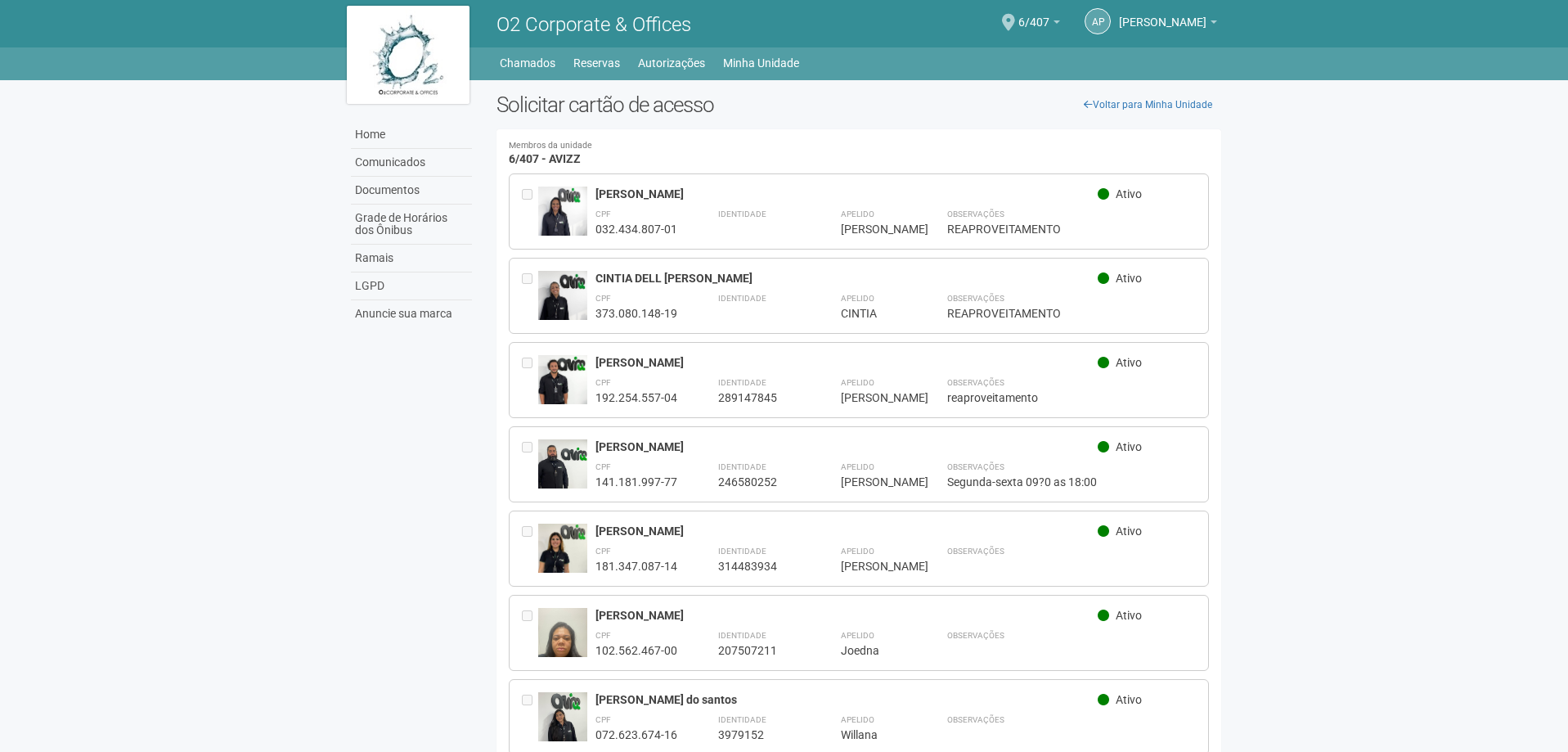
scroll to position [0, 0]
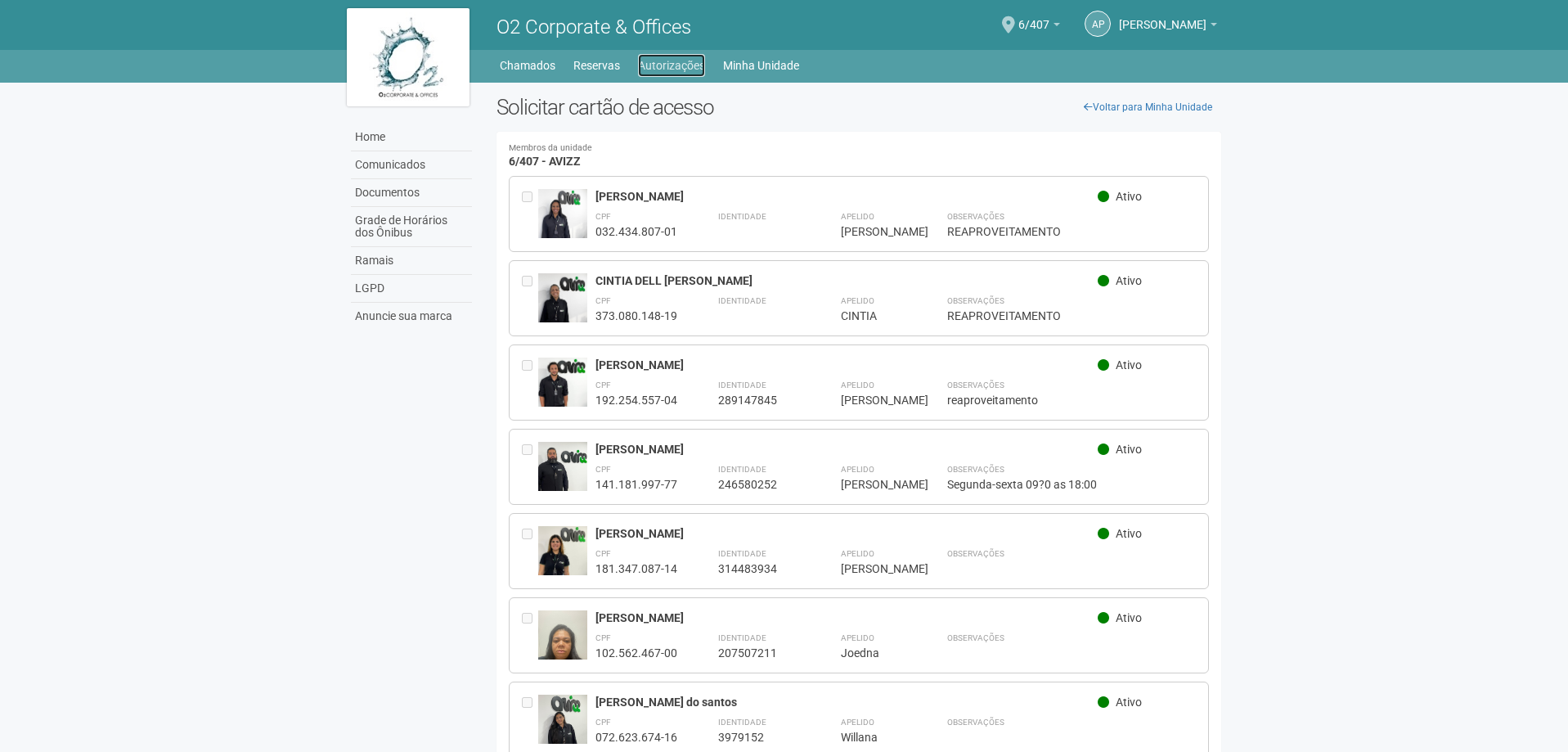
click at [683, 59] on link "Autorizações" at bounding box center [672, 66] width 68 height 23
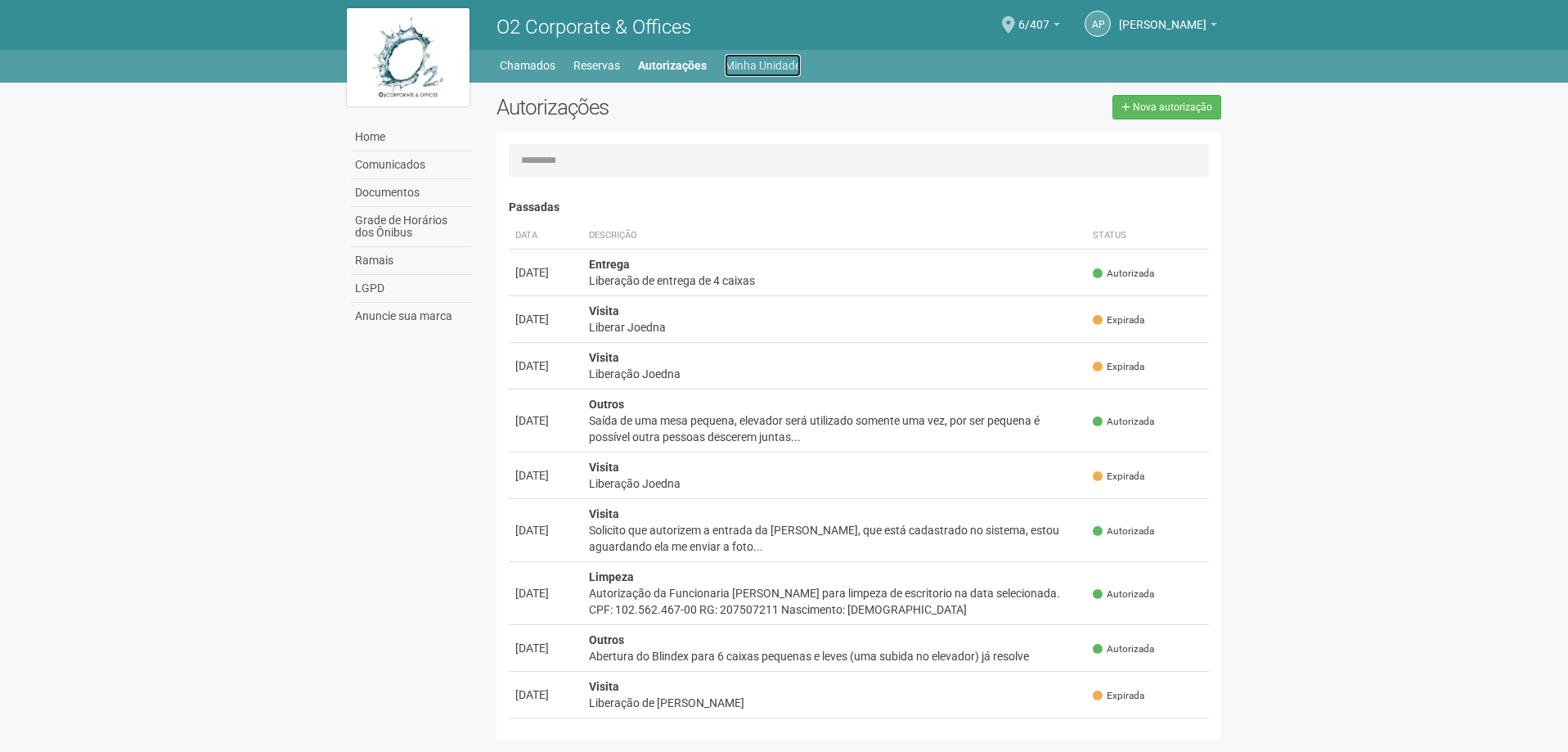
click at [794, 68] on link "Minha Unidade" at bounding box center [763, 66] width 76 height 23
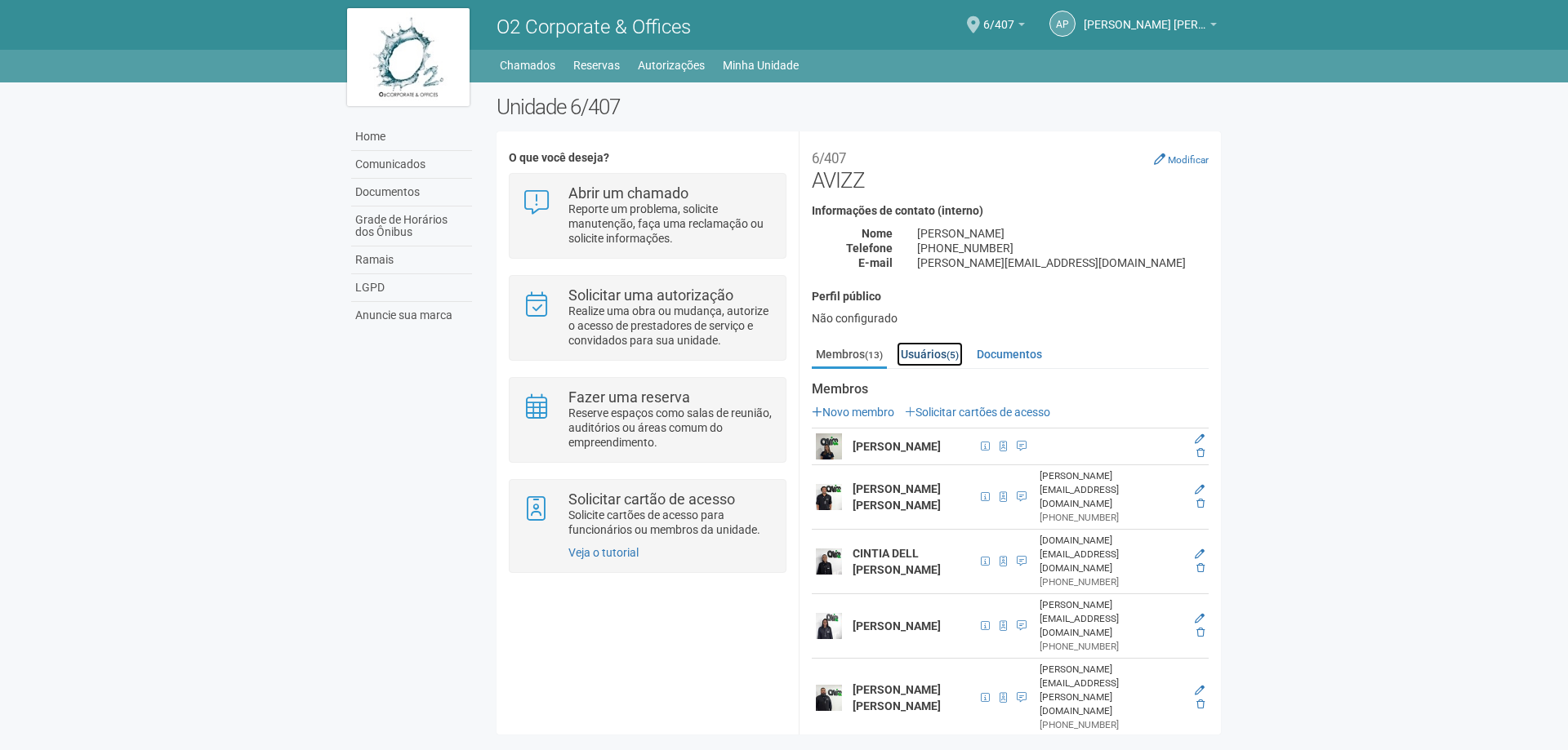
click at [954, 347] on link "Usuários (5)" at bounding box center [930, 354] width 66 height 25
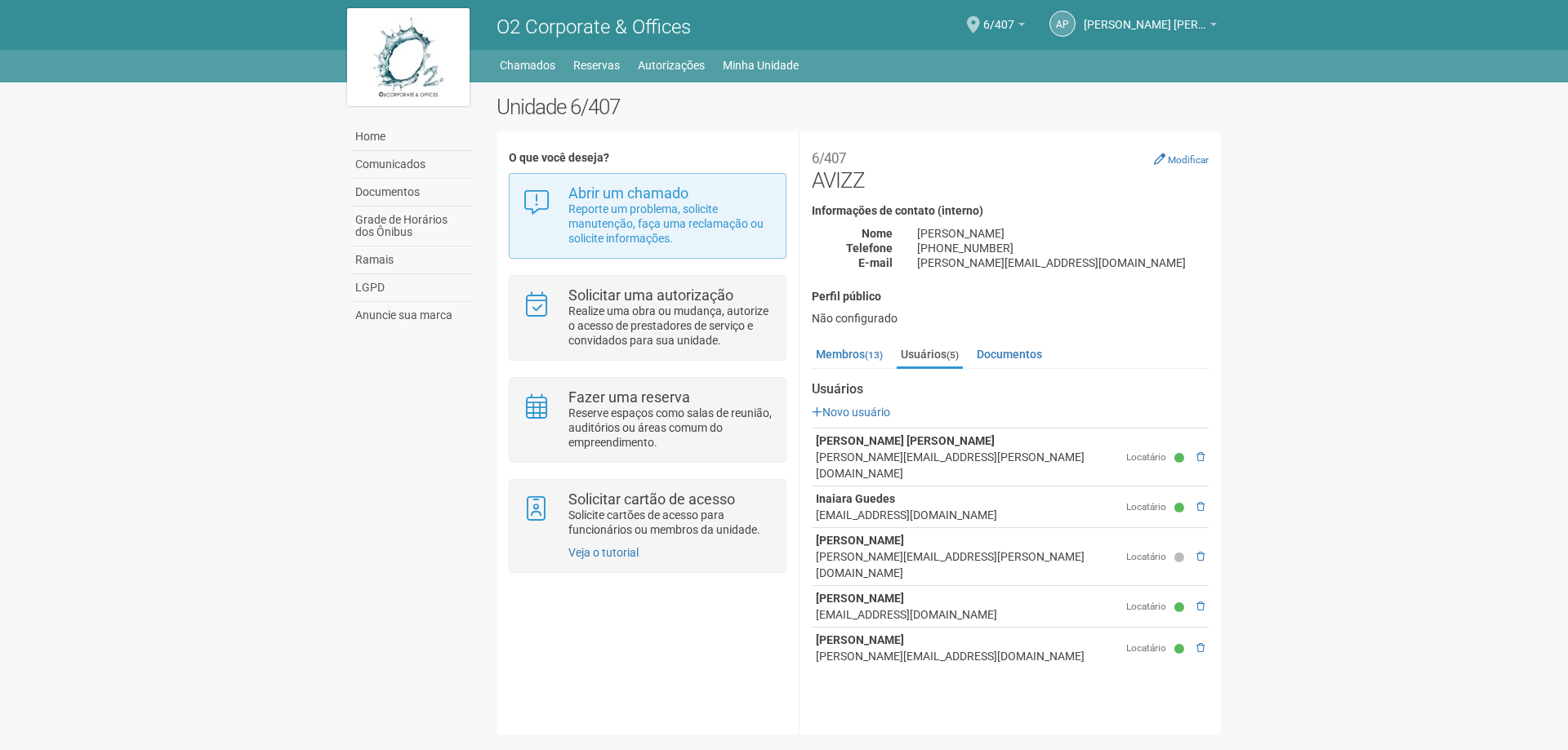
click at [639, 176] on div "Abrir um chamado Reporte um problema, solicite manutenção, faça uma reclamação …" at bounding box center [647, 216] width 276 height 85
click at [641, 219] on p "Reporte um problema, solicite manutenção, faça uma reclamação ou solicite infor…" at bounding box center [671, 223] width 205 height 44
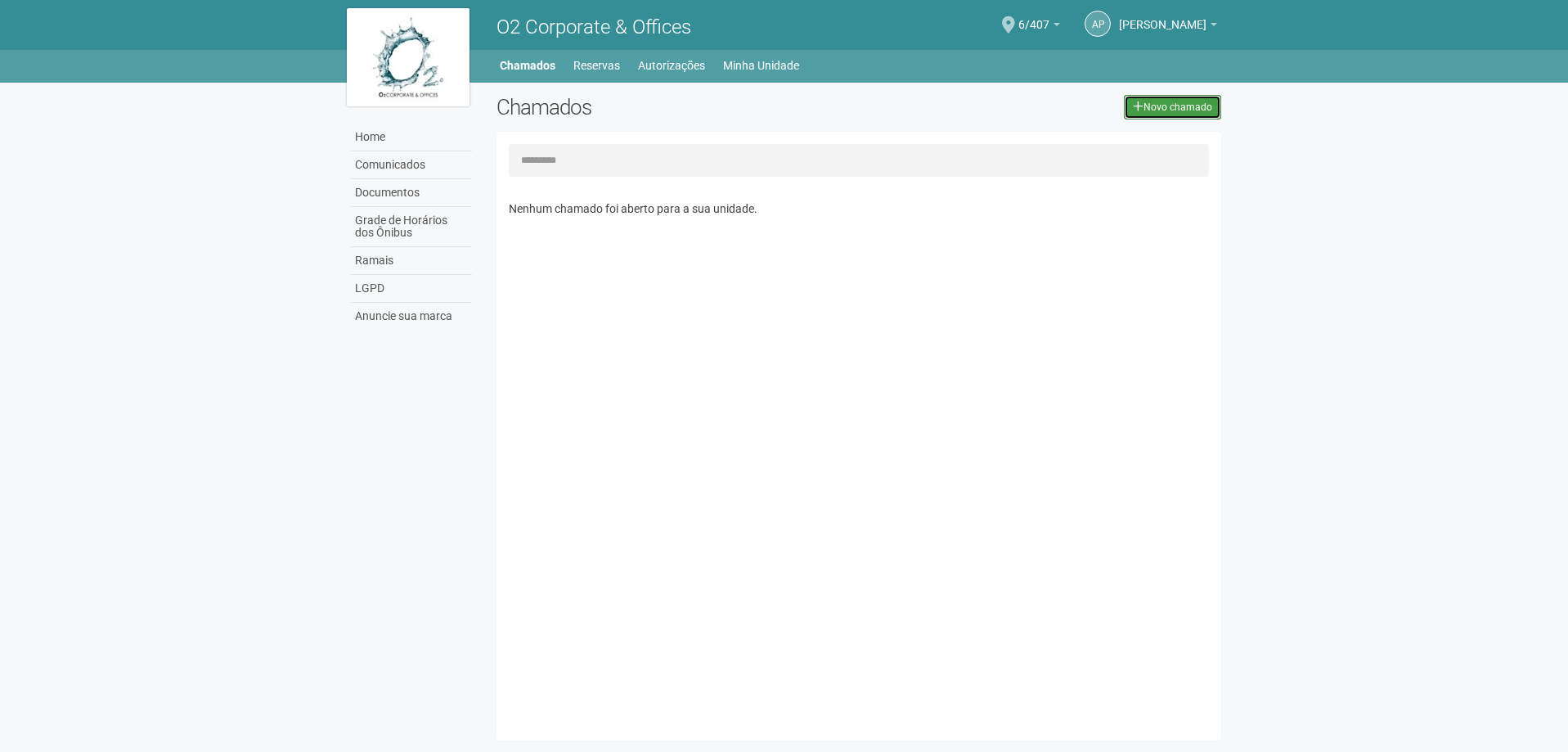
click at [1209, 108] on link "Novo chamado" at bounding box center [1172, 108] width 97 height 25
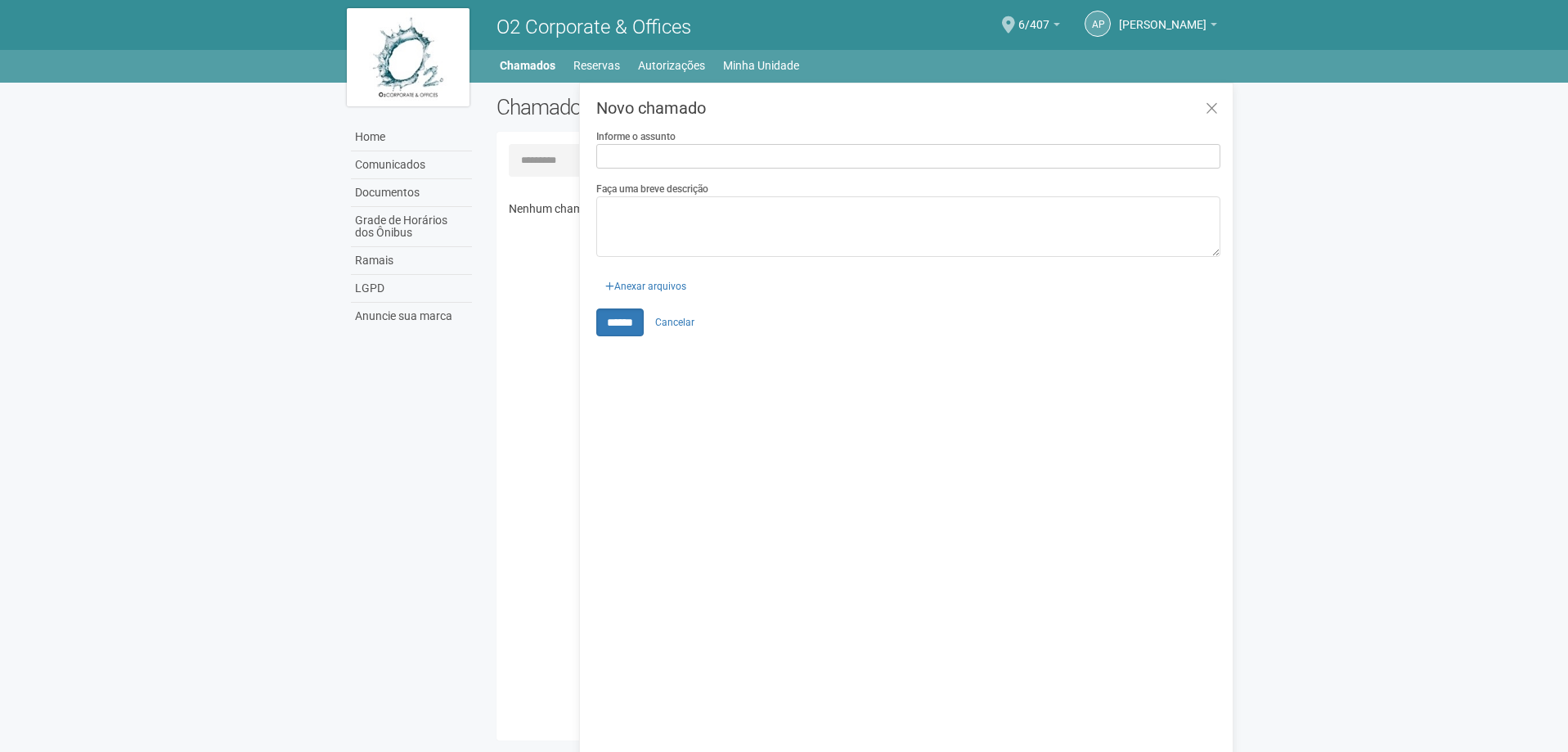
click at [1012, 143] on div "Informe o assunto" at bounding box center [909, 148] width 624 height 40
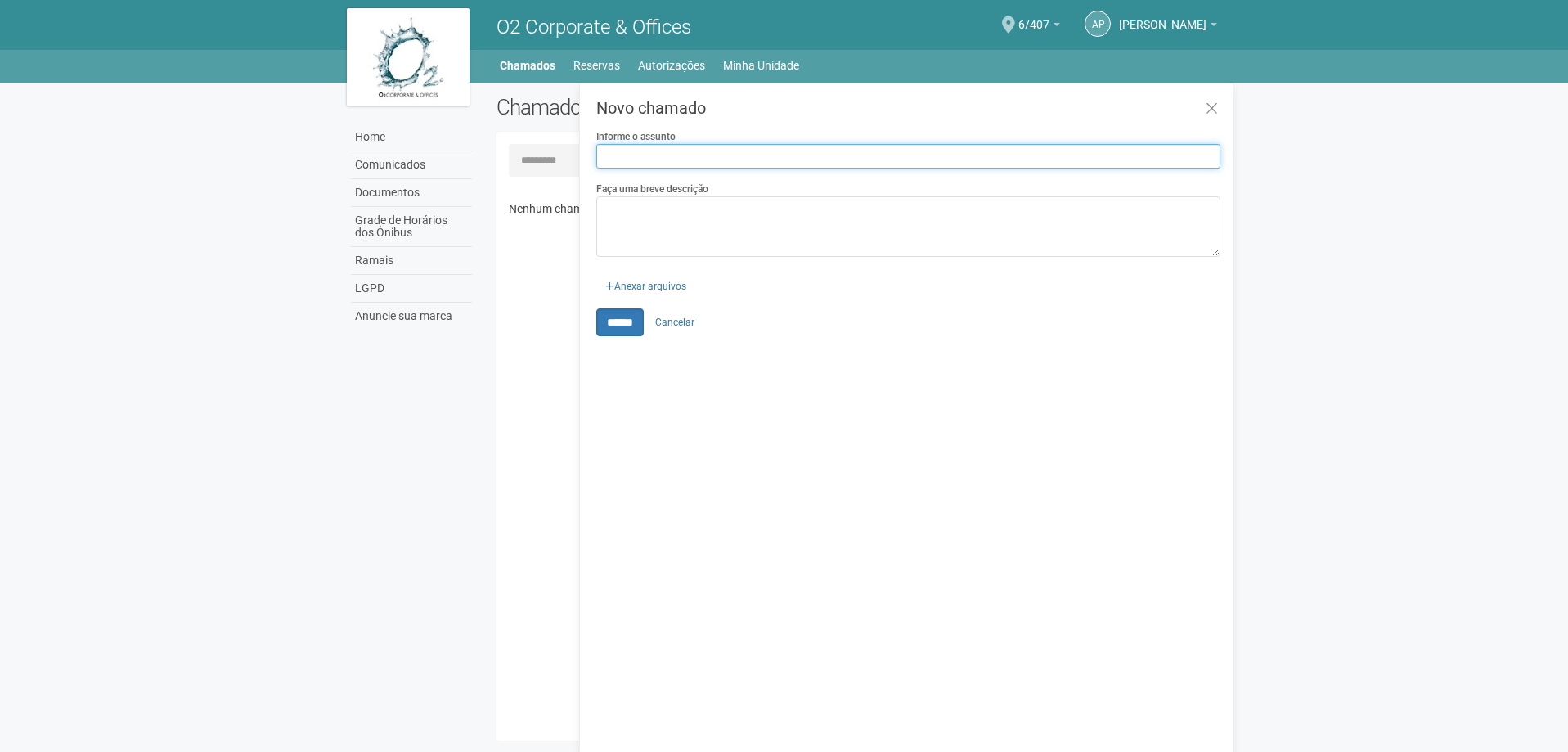
click at [1007, 150] on input "Informe o assunto" at bounding box center [909, 156] width 624 height 25
type input "**********"
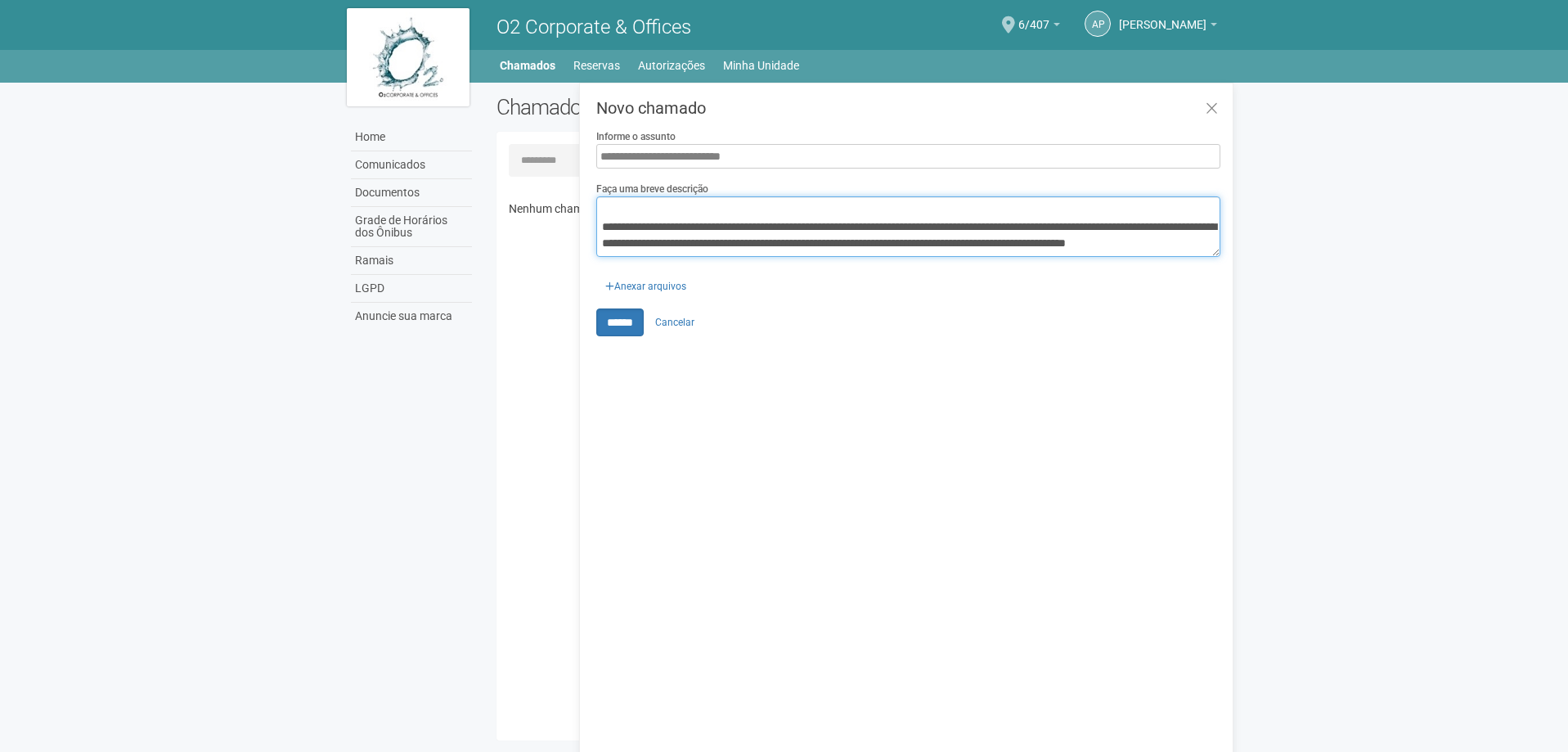
scroll to position [44, 0]
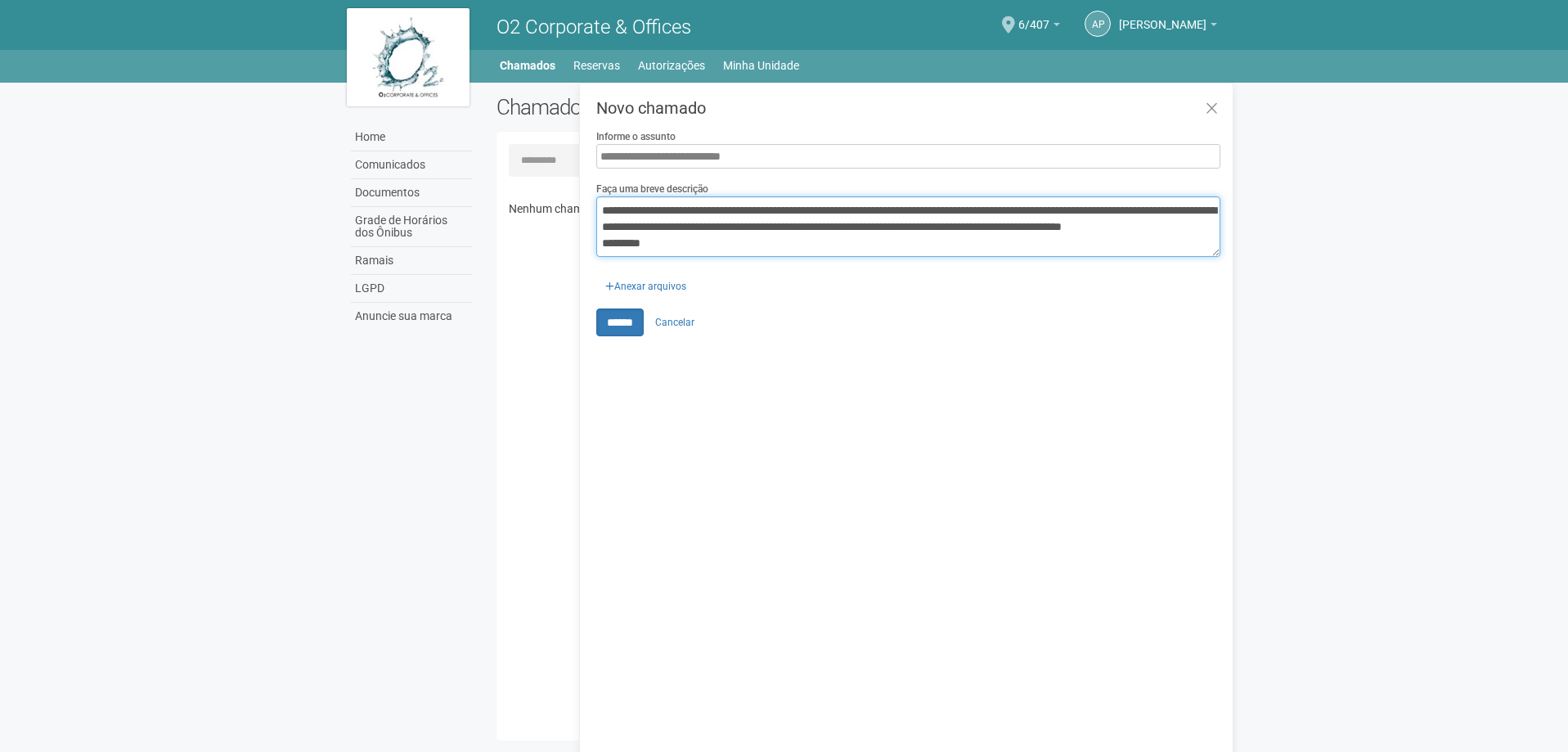
paste textarea "**********"
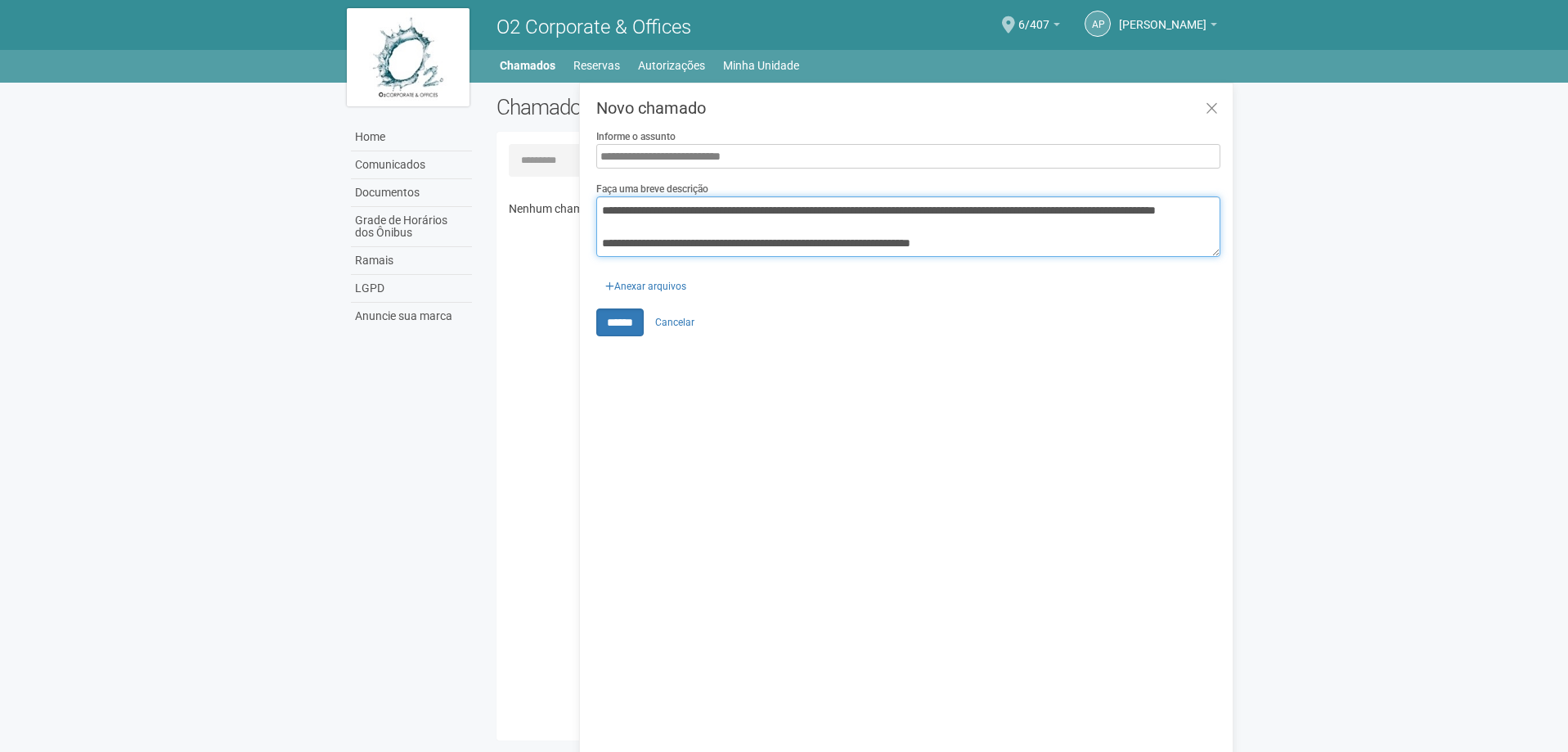
scroll to position [92, 0]
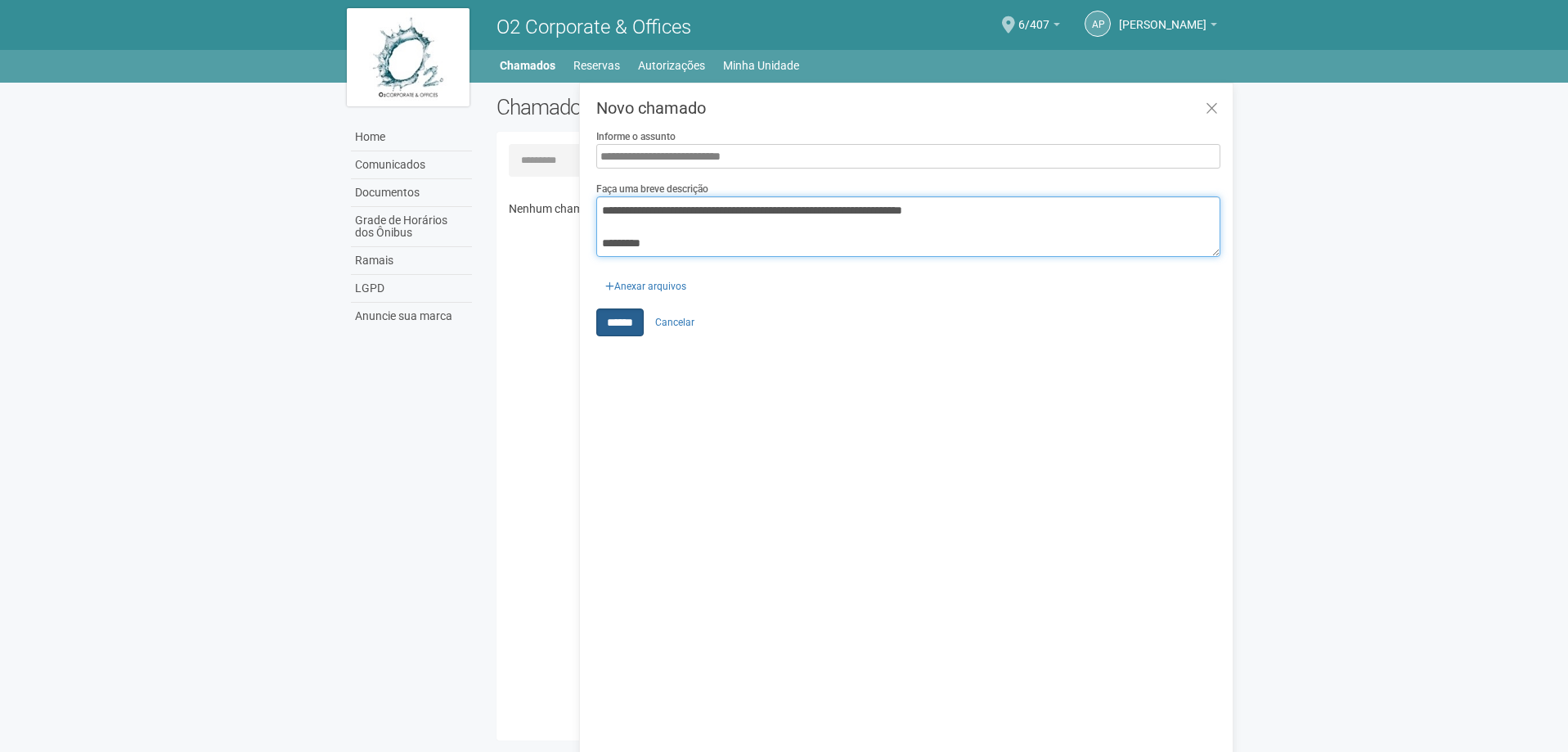
type textarea "**********"
click at [619, 312] on input "******" at bounding box center [620, 322] width 48 height 28
type input "**********"
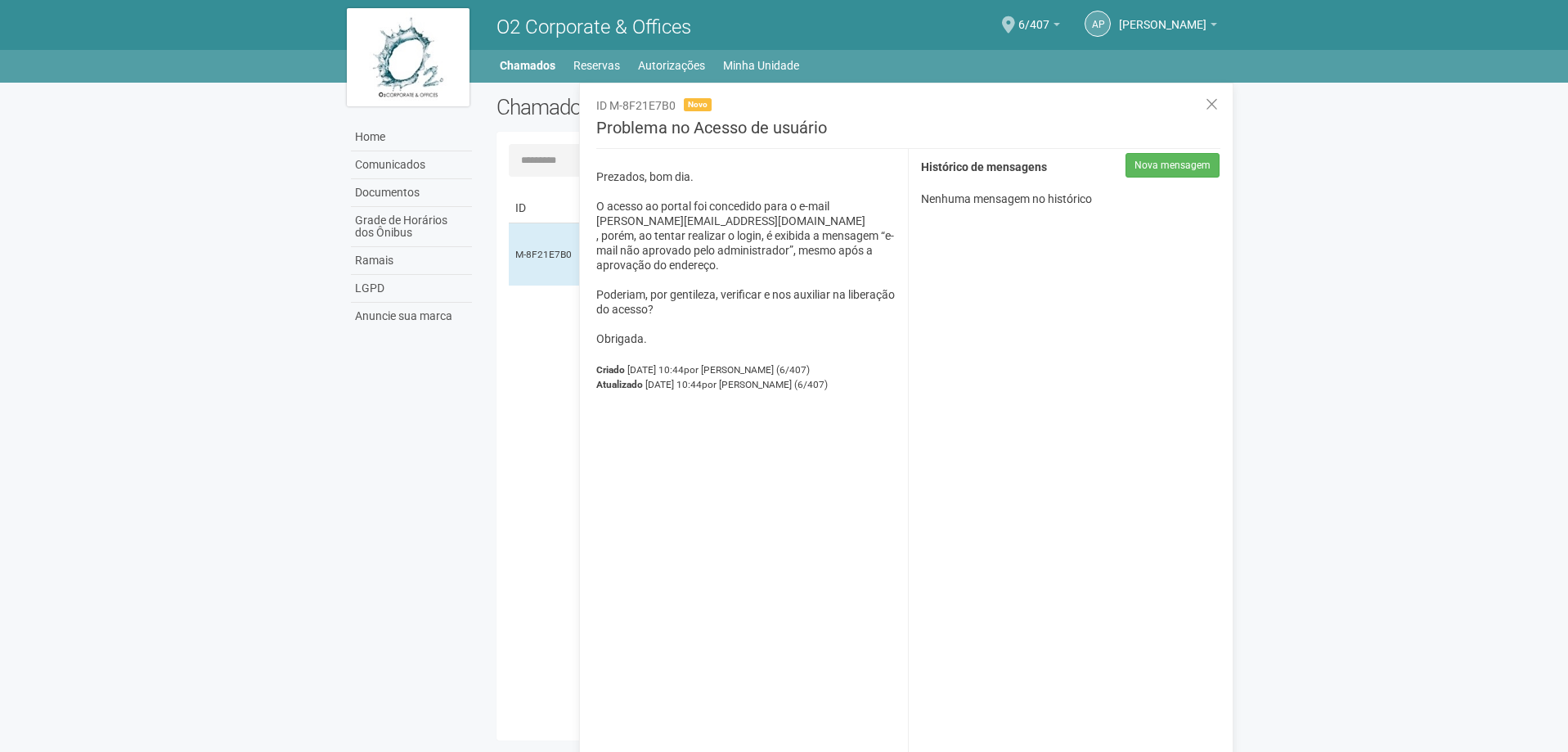
click at [226, 452] on body "Aguarde... O2 Corporate & Offices AP [PERSON_NAME] [PERSON_NAME] [PERSON_NAME][…" at bounding box center [784, 376] width 1568 height 752
click at [414, 67] on img at bounding box center [408, 57] width 123 height 98
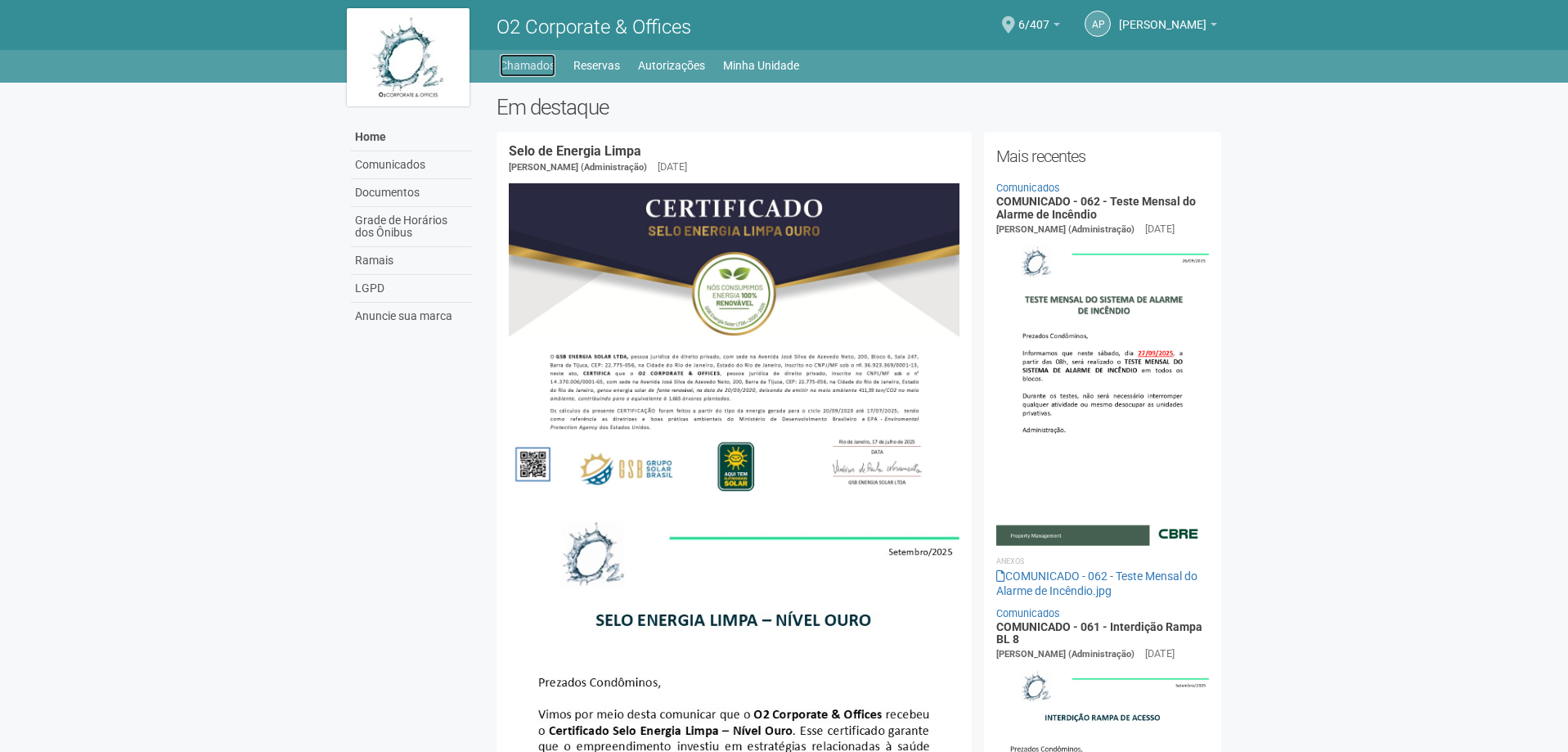
click at [539, 66] on link "Chamados" at bounding box center [527, 66] width 55 height 23
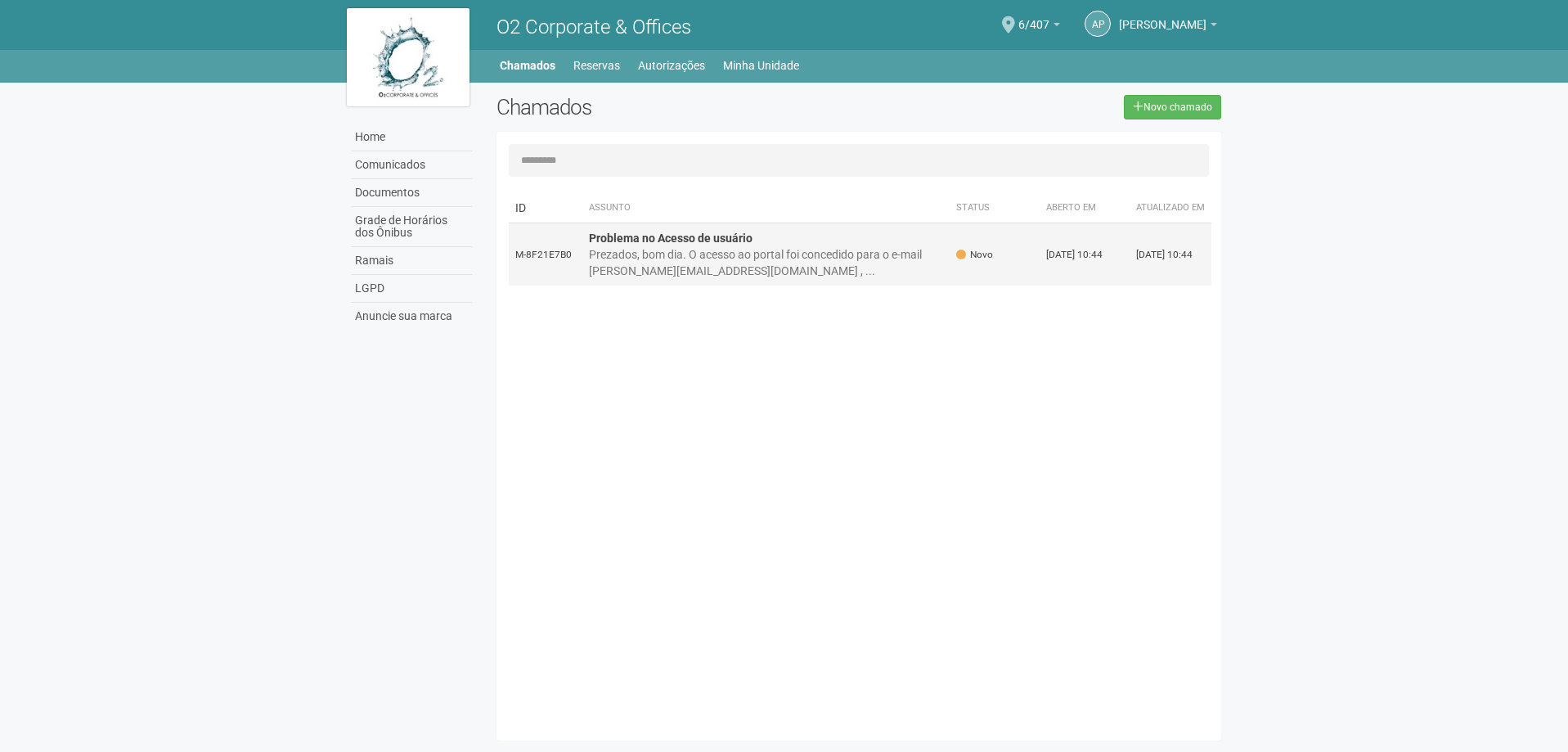
click at [873, 260] on div "Prezados, bom dia. O acesso ao portal foi concedido para o e-mail [PERSON_NAME]…" at bounding box center [766, 263] width 355 height 32
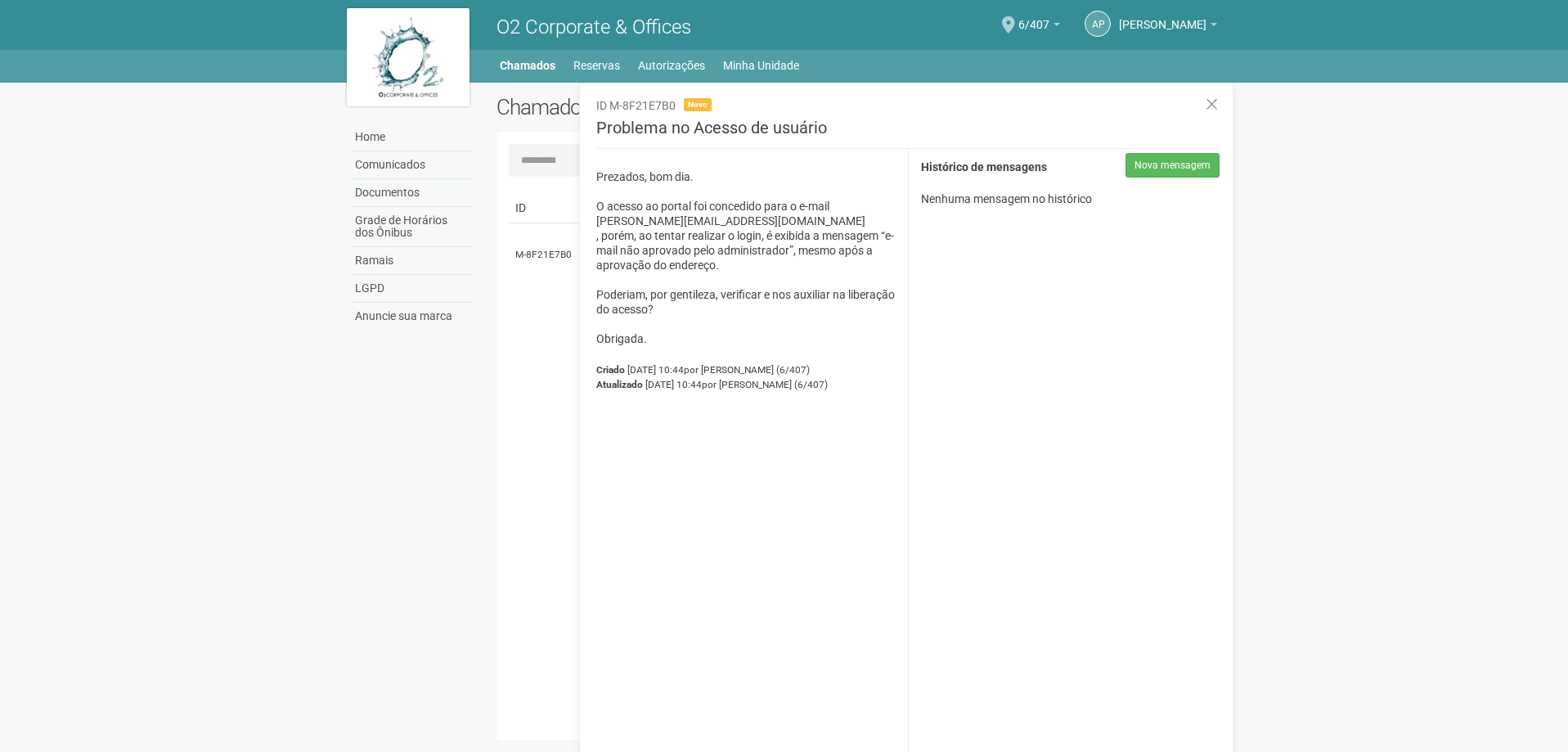
click at [1388, 192] on body "Aguarde... O2 Corporate & Offices AP [PERSON_NAME] [PERSON_NAME] [PERSON_NAME][…" at bounding box center [784, 376] width 1568 height 752
click at [481, 425] on div "Home Comunicados Documentos Grade de Horários dos Ônibus Ramais LGPD Anuncie su…" at bounding box center [785, 416] width 900 height 666
click at [1204, 101] on button at bounding box center [1211, 105] width 33 height 35
